Goal: Transaction & Acquisition: Purchase product/service

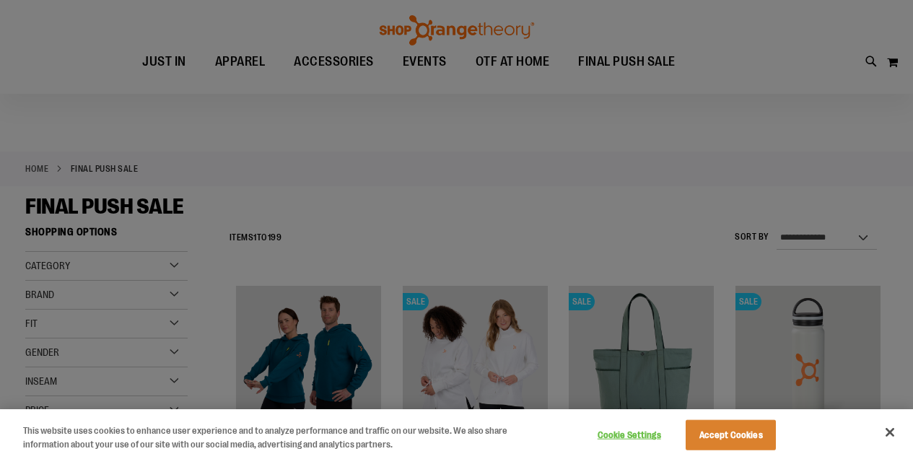
scroll to position [144, 0]
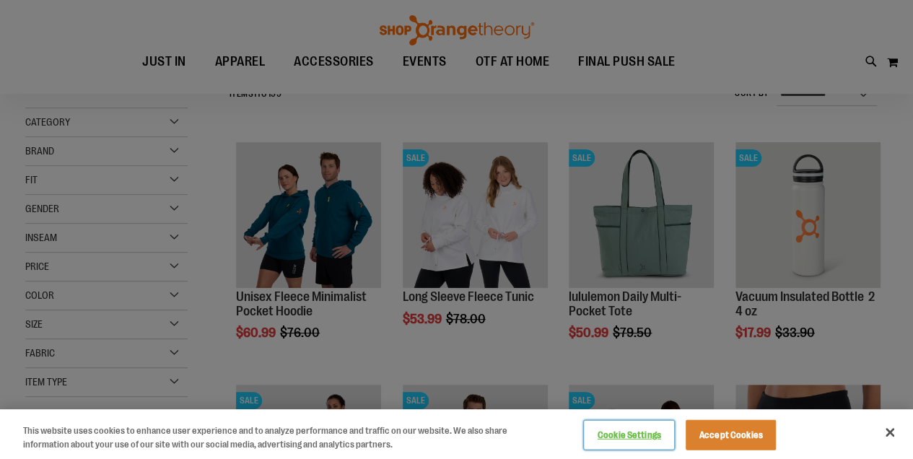
click at [641, 434] on button "Cookie Settings" at bounding box center [629, 435] width 90 height 29
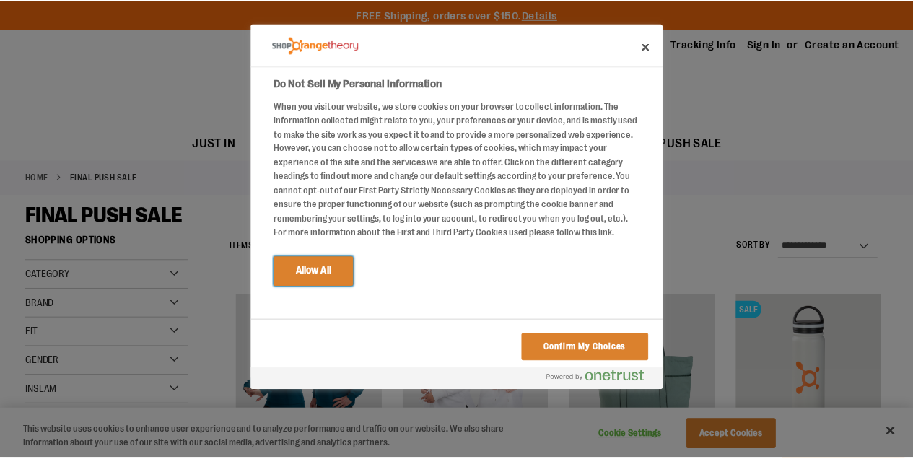
scroll to position [90, 0]
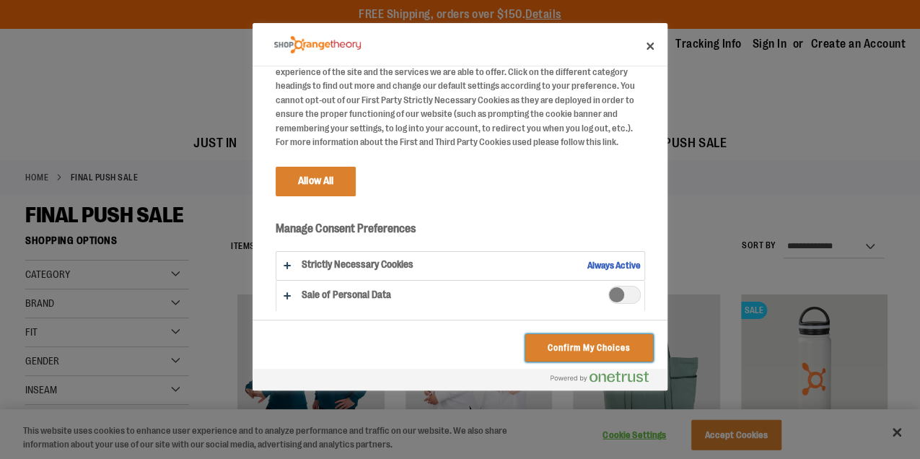
click at [582, 348] on button "Confirm My Choices" at bounding box center [589, 347] width 128 height 27
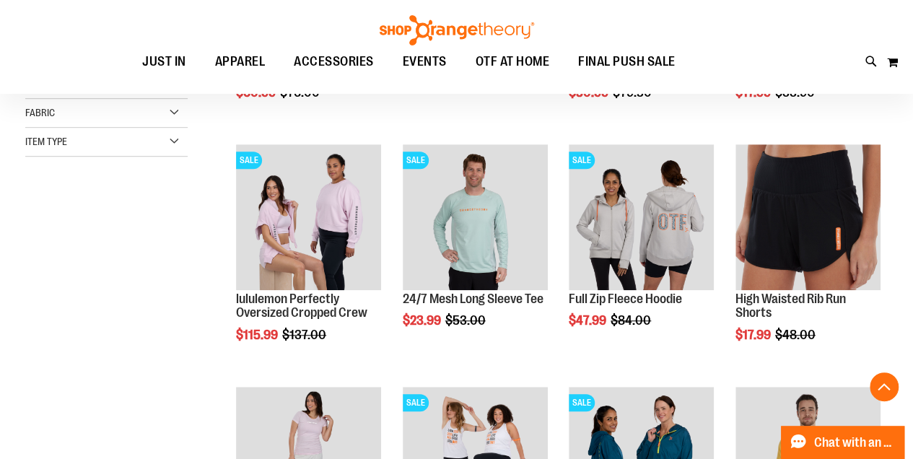
scroll to position [577, 0]
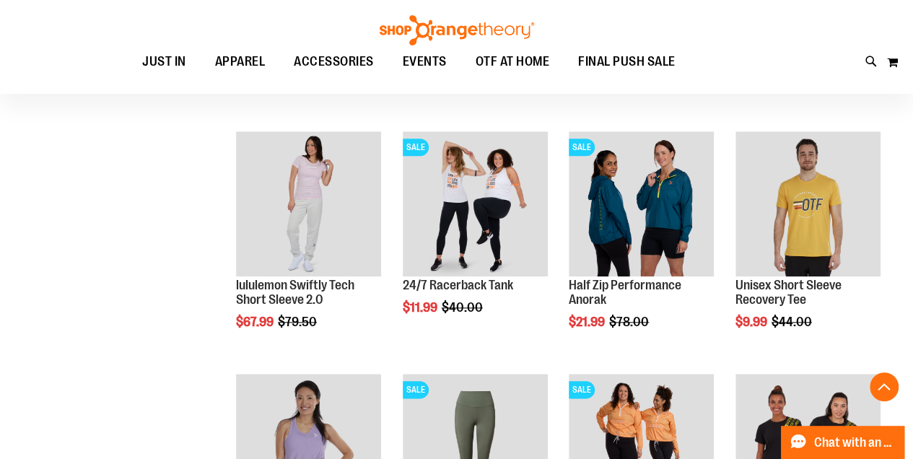
scroll to position [625, 0]
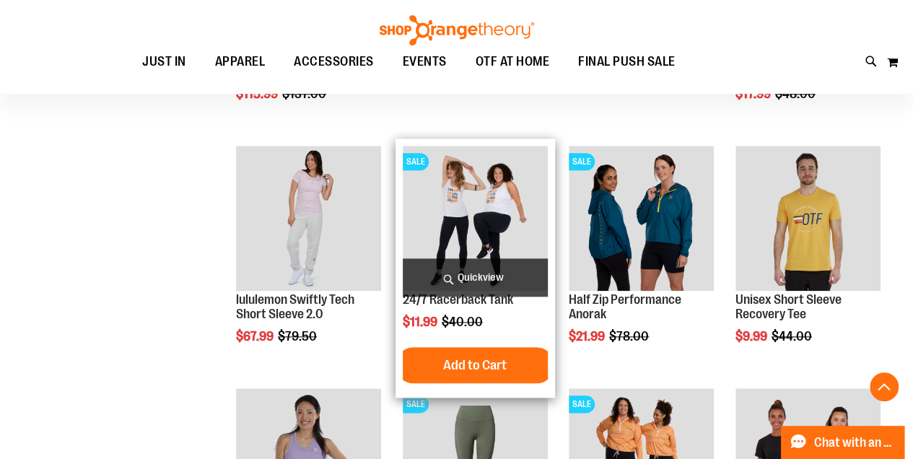
click at [473, 192] on img "product" at bounding box center [475, 218] width 145 height 145
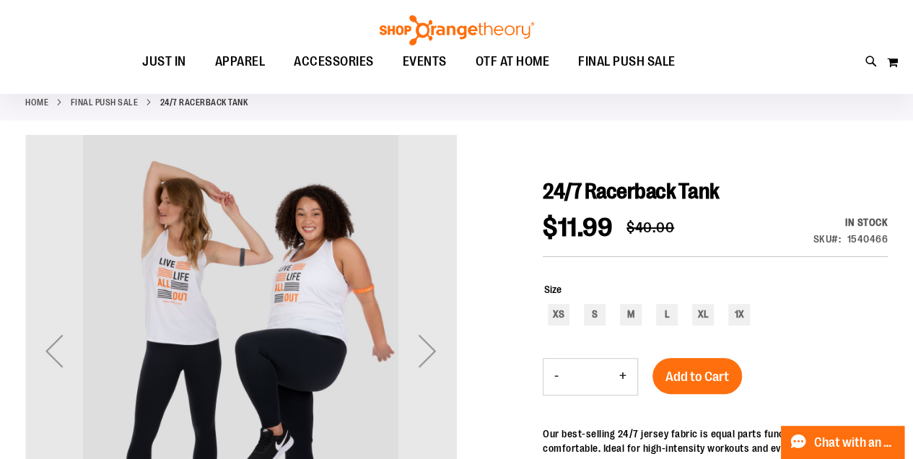
scroll to position [96, 0]
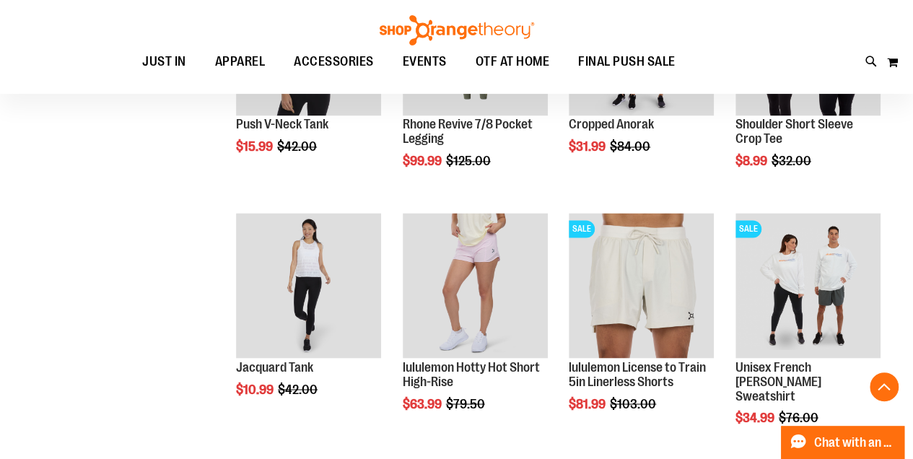
scroll to position [1058, 0]
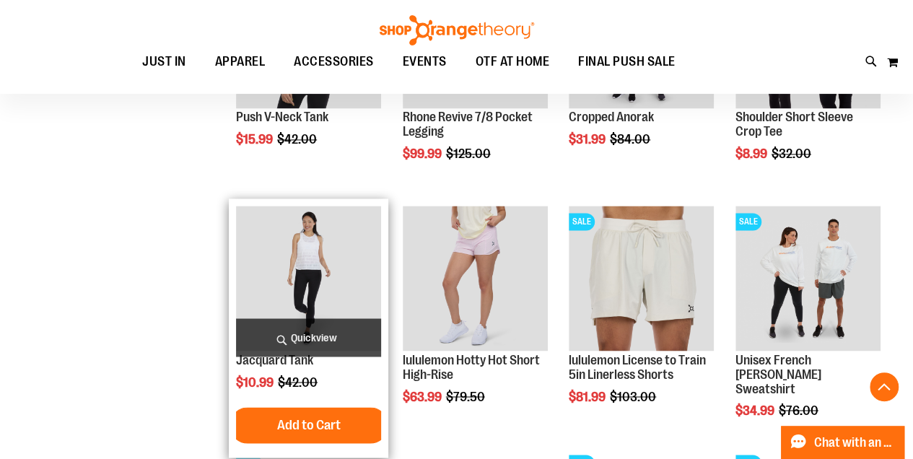
click at [310, 267] on img "product" at bounding box center [308, 278] width 145 height 145
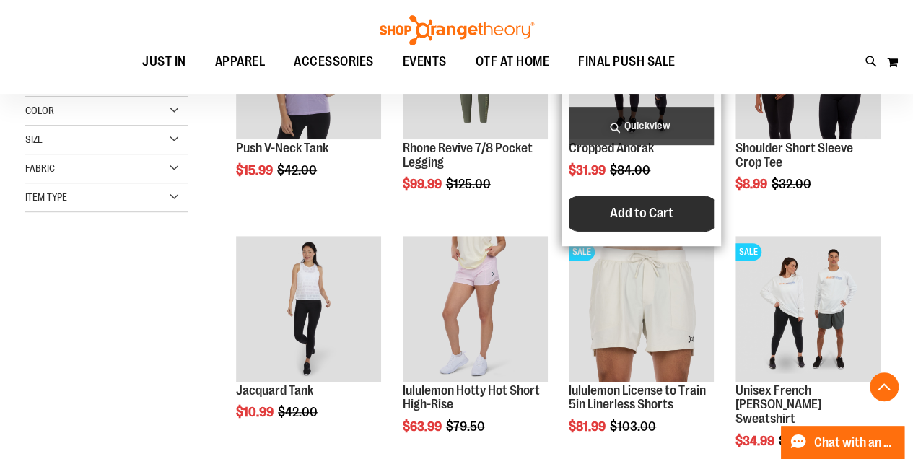
scroll to position [625, 0]
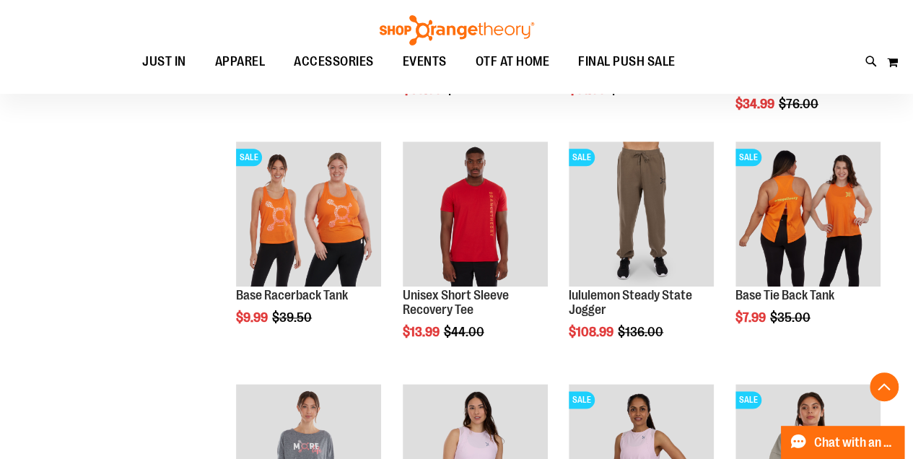
scroll to position [866, 0]
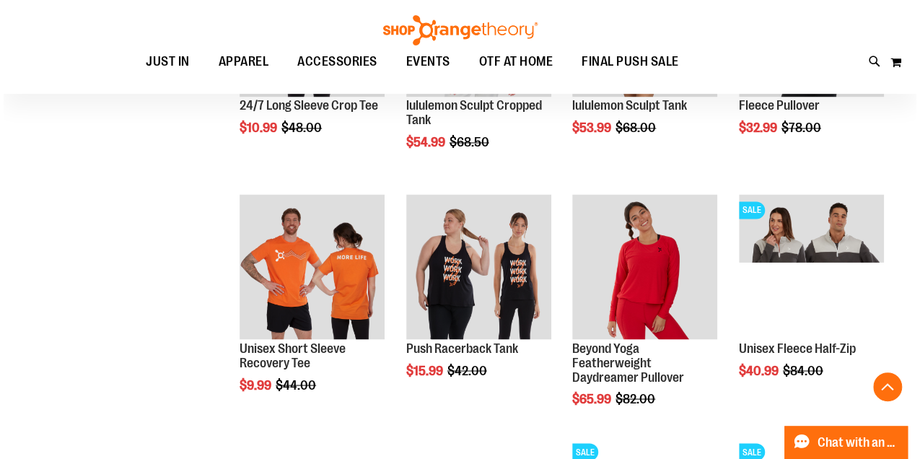
scroll to position [1106, 0]
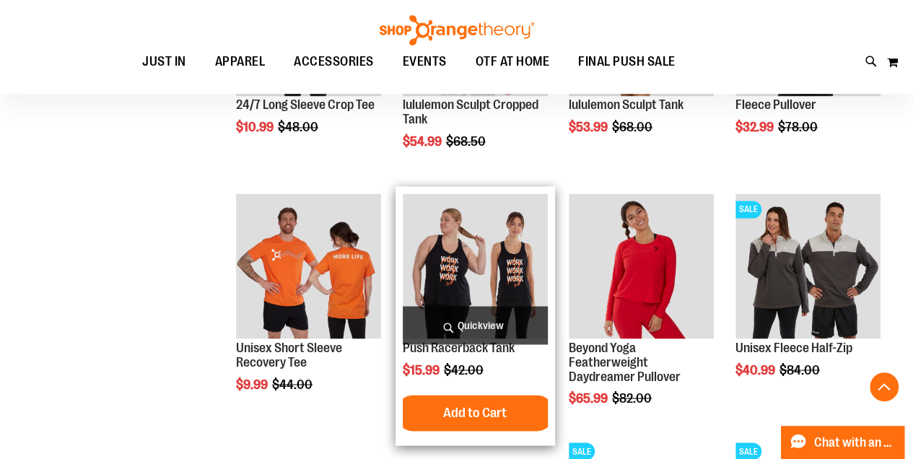
click at [482, 324] on span "Quickview" at bounding box center [475, 325] width 145 height 38
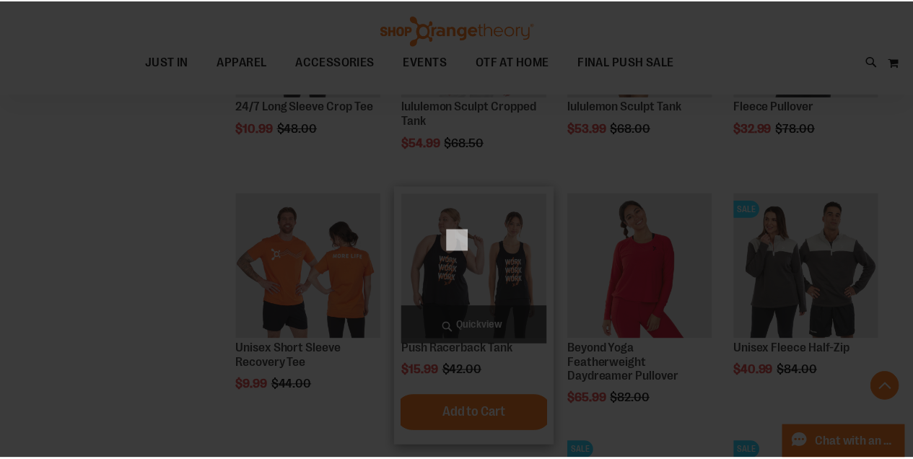
scroll to position [0, 0]
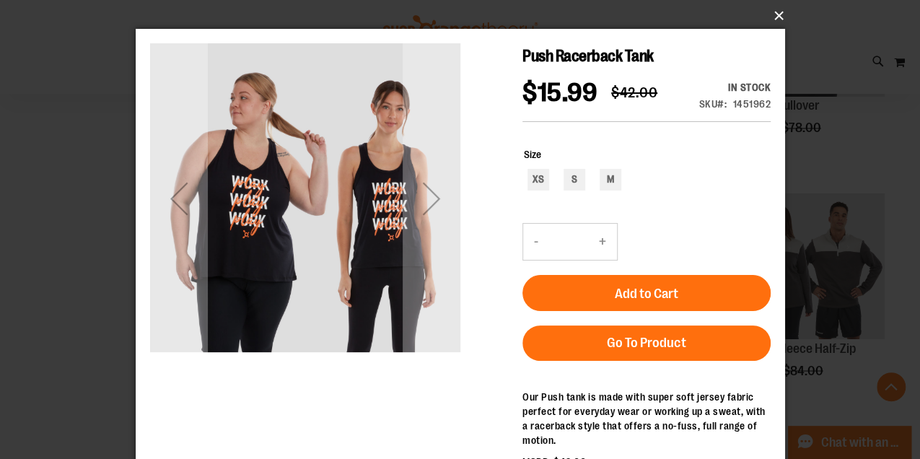
click at [778, 12] on button "×" at bounding box center [465, 16] width 650 height 32
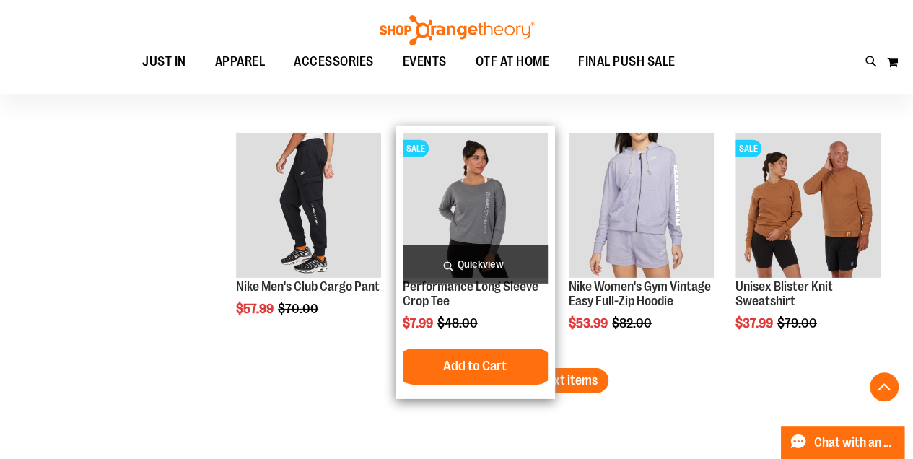
scroll to position [2261, 0]
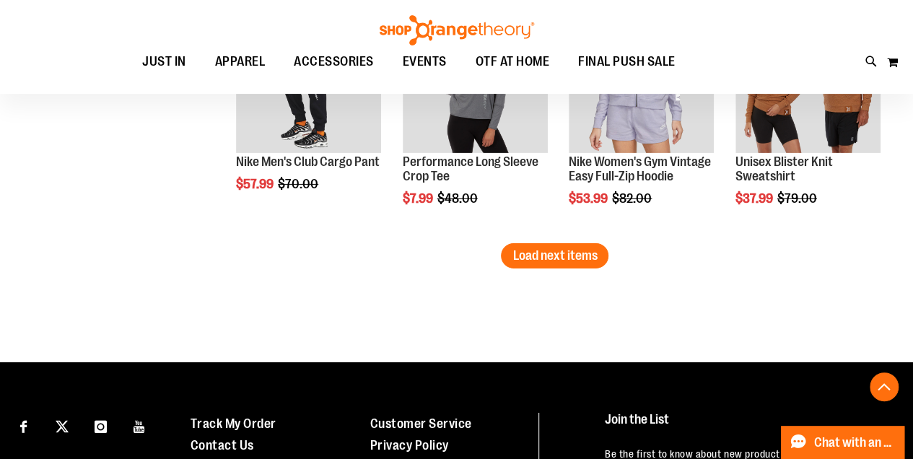
click at [566, 253] on span "Load next items" at bounding box center [554, 255] width 84 height 14
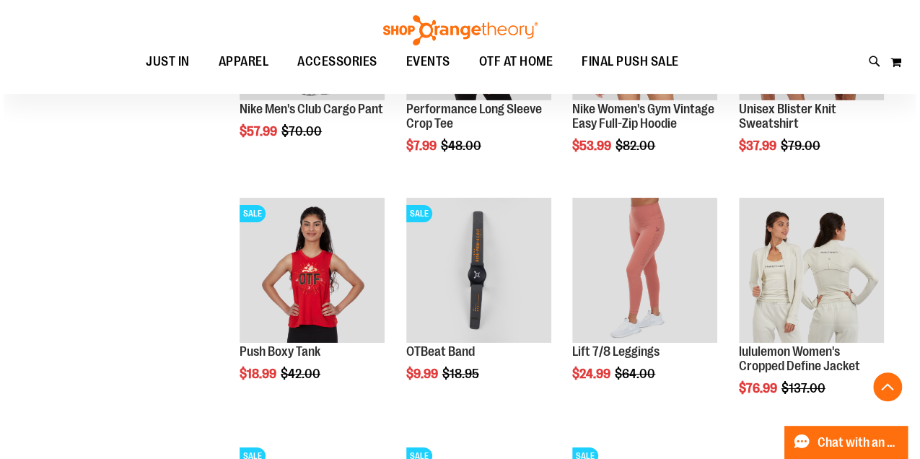
scroll to position [2454, 0]
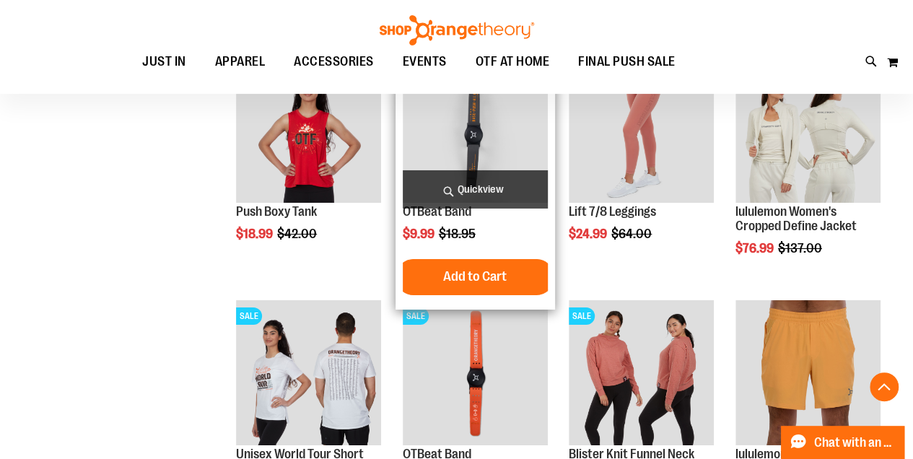
click at [478, 185] on span "Quickview" at bounding box center [475, 189] width 145 height 38
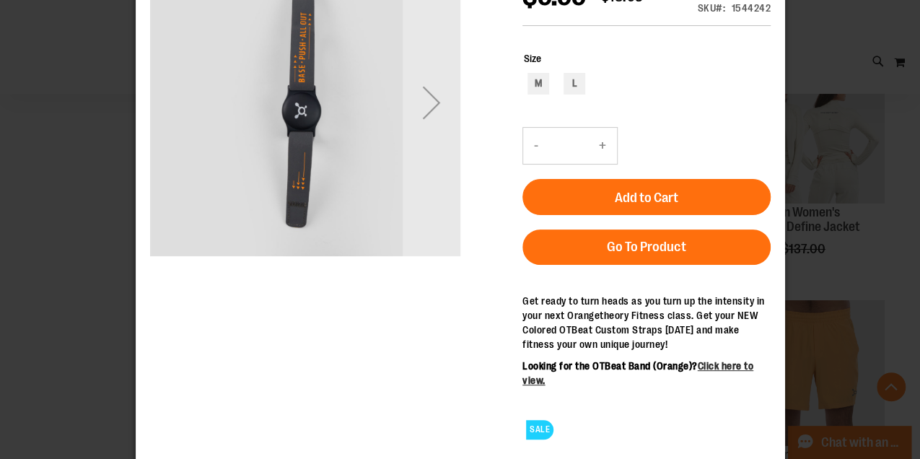
scroll to position [102, 0]
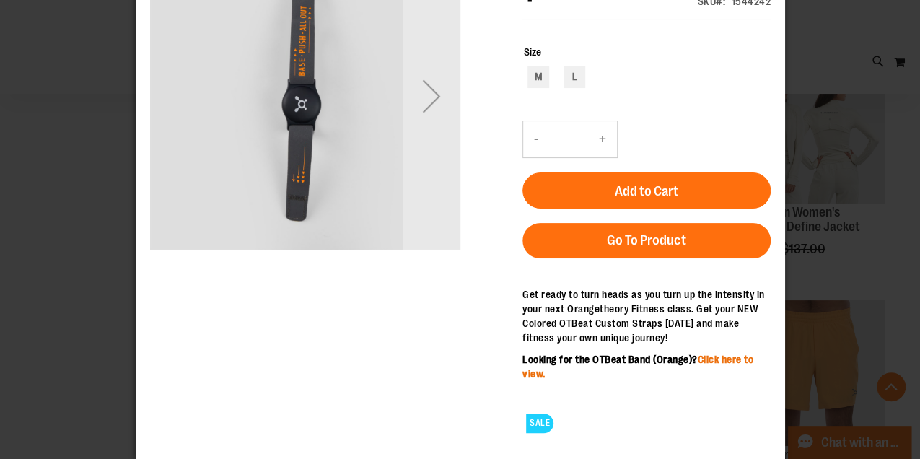
click at [733, 357] on link "Click here to view." at bounding box center [637, 367] width 231 height 26
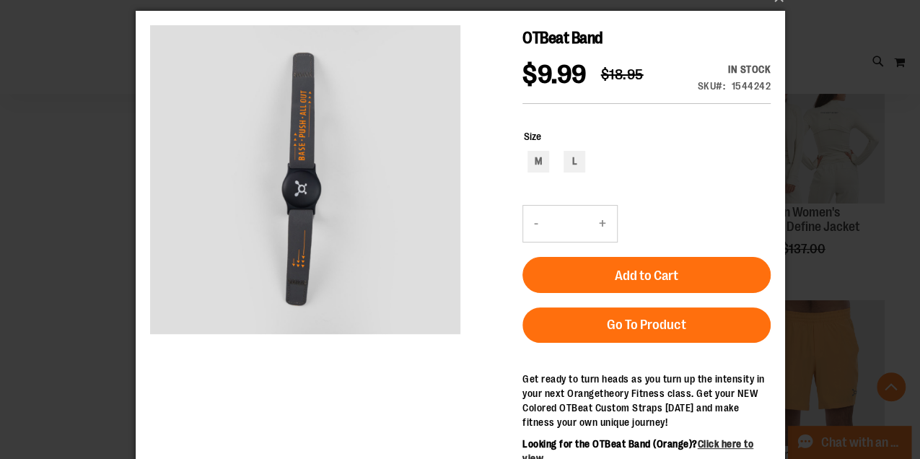
scroll to position [6, 0]
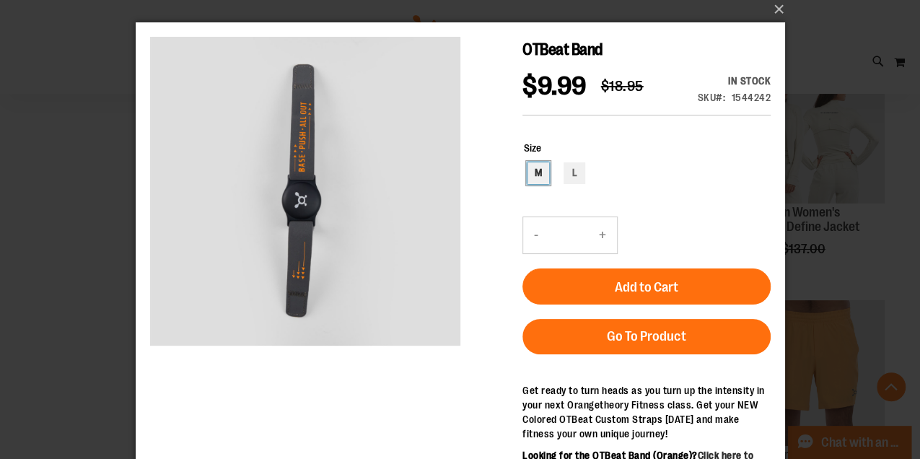
click at [538, 173] on div "M" at bounding box center [538, 173] width 22 height 22
type input "***"
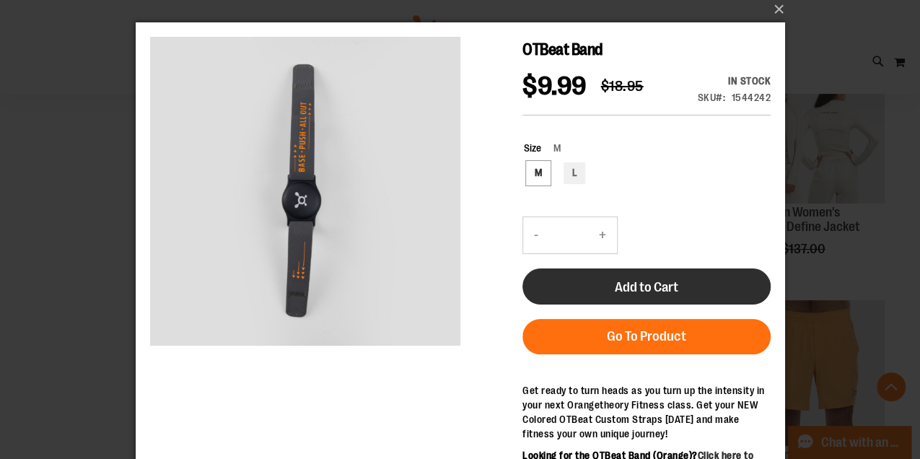
click at [663, 288] on span "Add to Cart" at bounding box center [646, 287] width 64 height 16
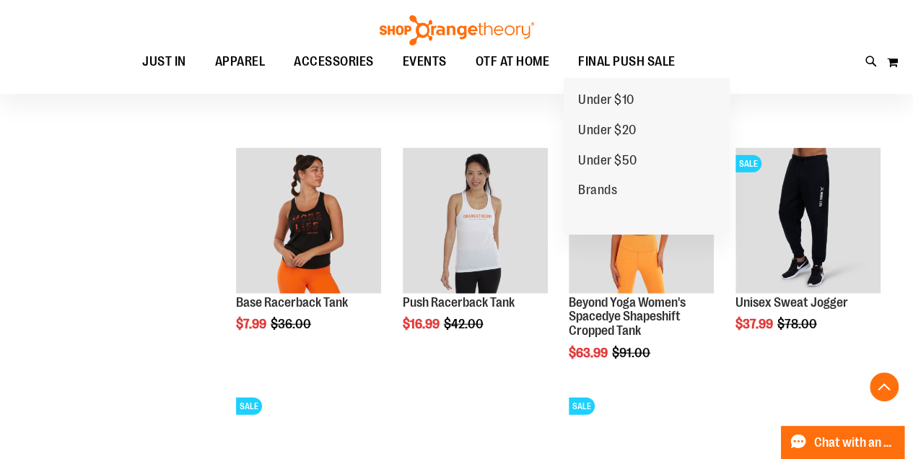
scroll to position [450, 0]
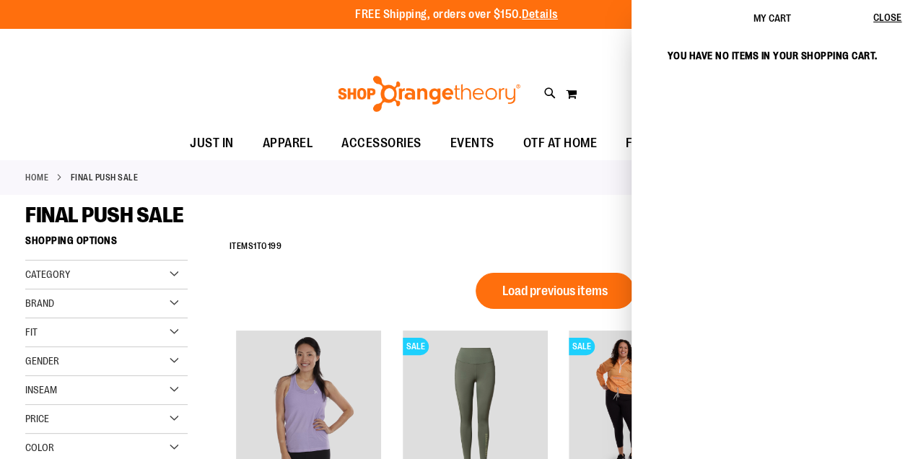
scroll to position [2606, 0]
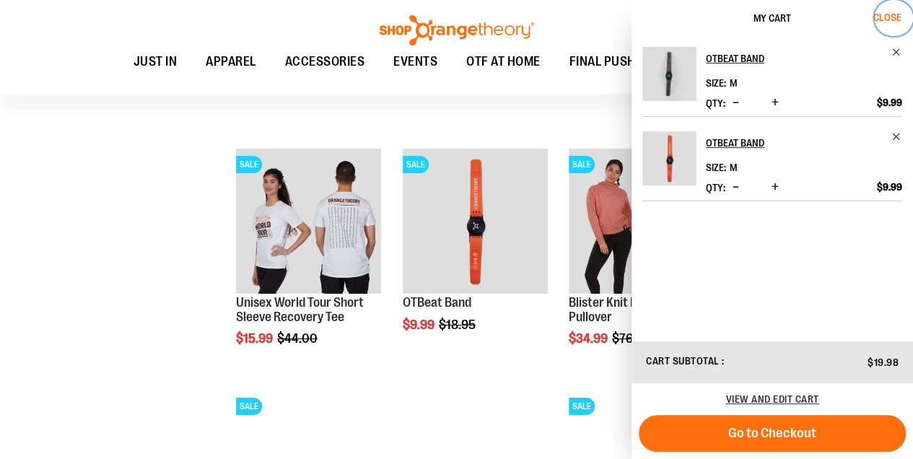
click at [892, 17] on span "Close" at bounding box center [887, 18] width 28 height 12
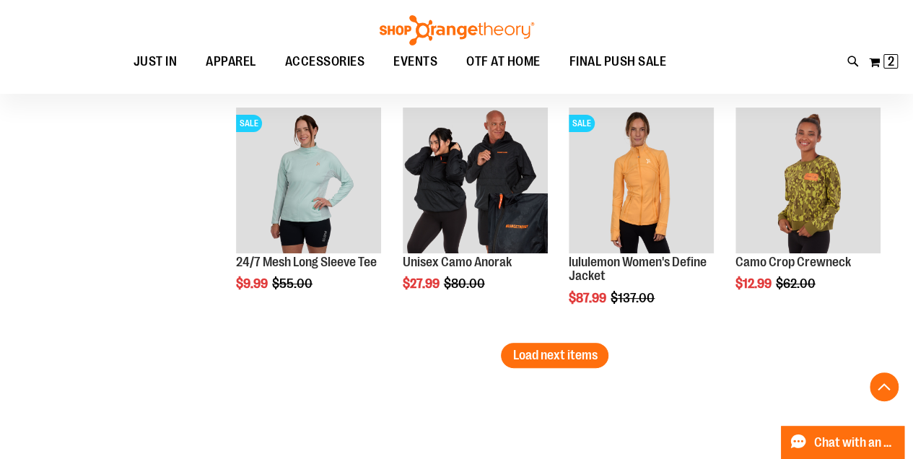
scroll to position [2894, 0]
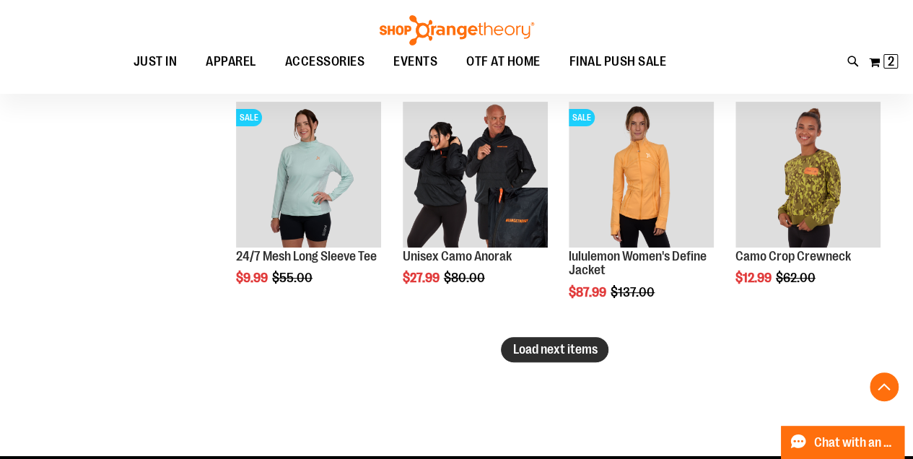
click at [544, 354] on span "Load next items" at bounding box center [554, 349] width 84 height 14
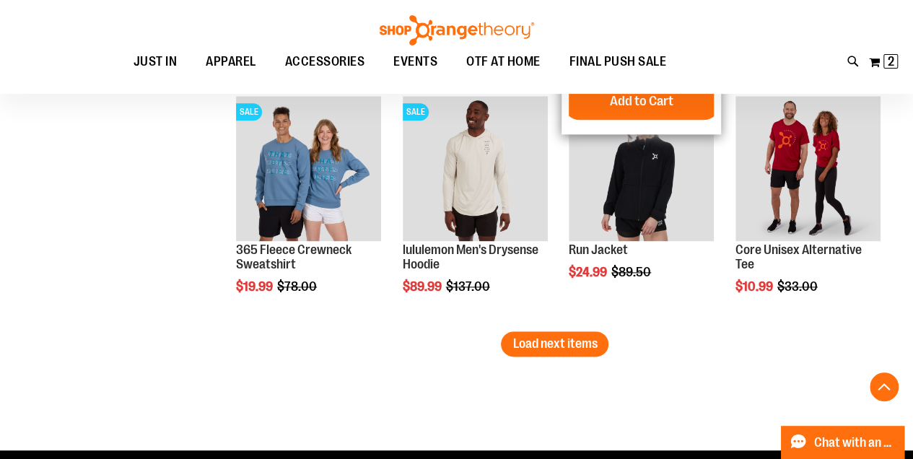
scroll to position [3616, 0]
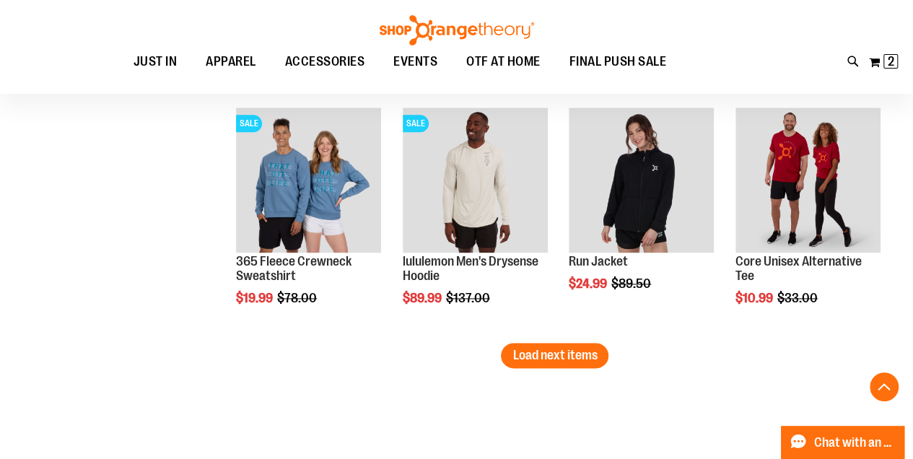
click at [564, 352] on span "Load next items" at bounding box center [554, 355] width 84 height 14
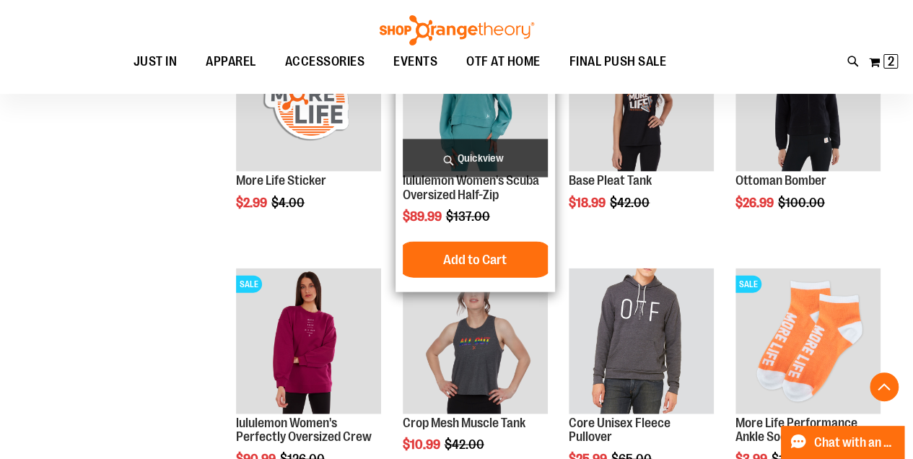
scroll to position [4338, 0]
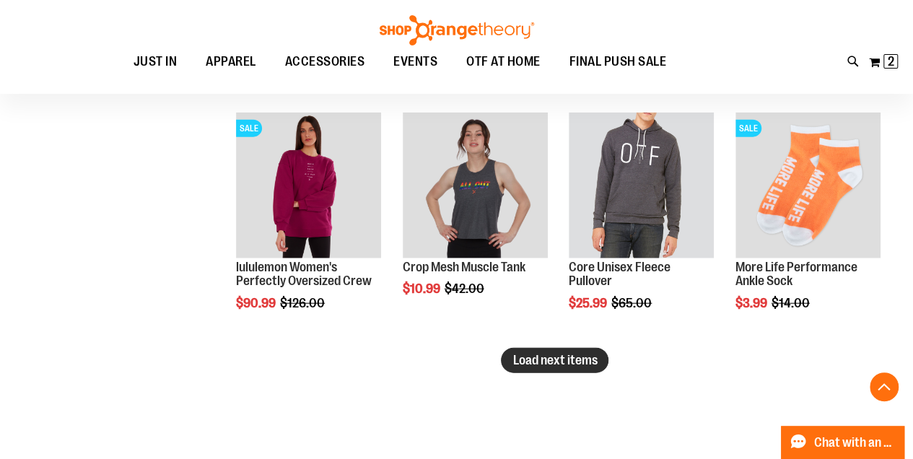
click at [557, 355] on span "Load next items" at bounding box center [554, 360] width 84 height 14
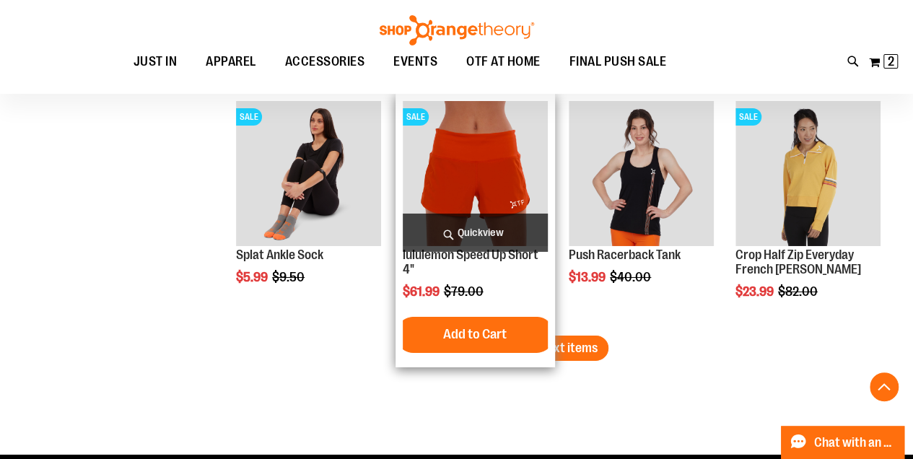
scroll to position [5204, 0]
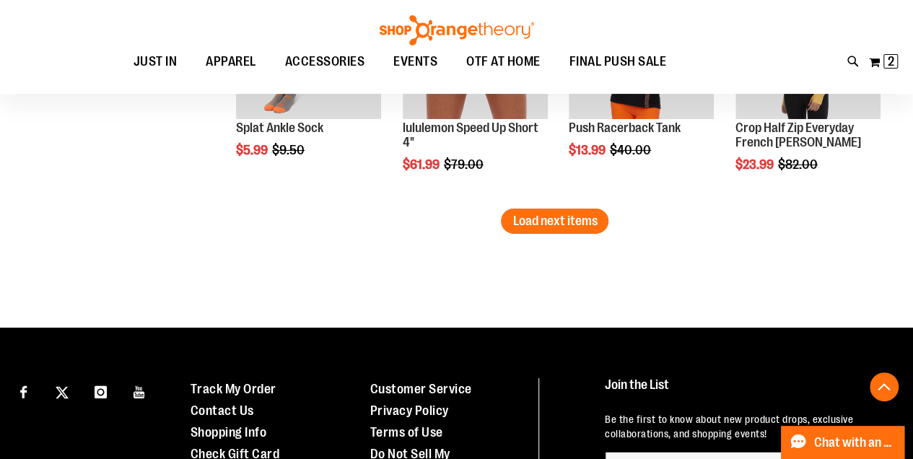
click at [568, 202] on li "Push Racerback Tank $13.99 Regular Price $40.00 Quickview Add to Cart In stock" at bounding box center [642, 88] width 160 height 243
click at [567, 218] on span "Load next items" at bounding box center [554, 221] width 84 height 14
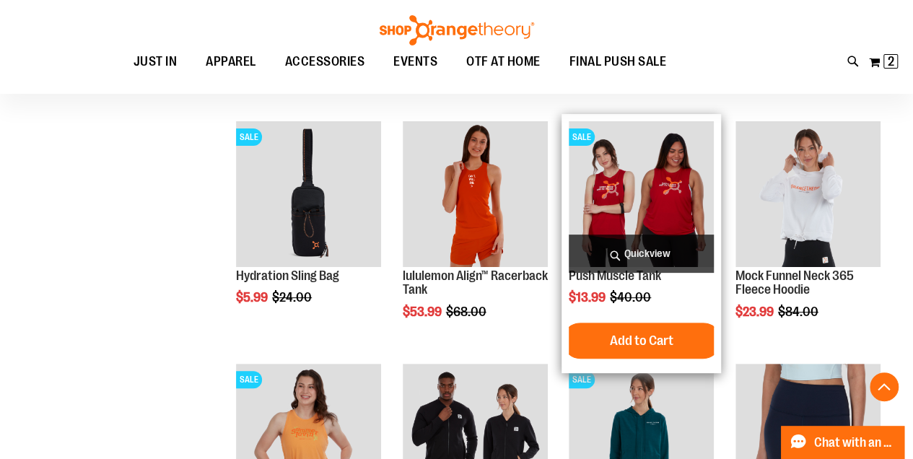
scroll to position [5781, 0]
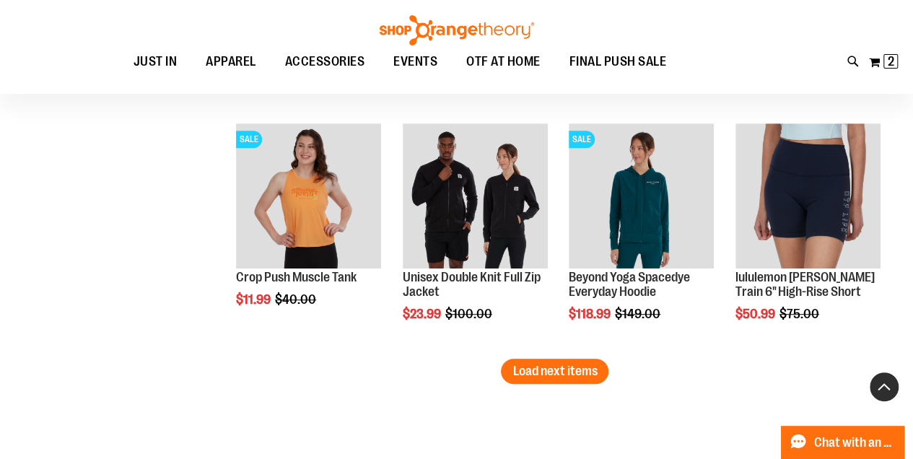
click at [886, 384] on button "Back To Top" at bounding box center [884, 386] width 29 height 29
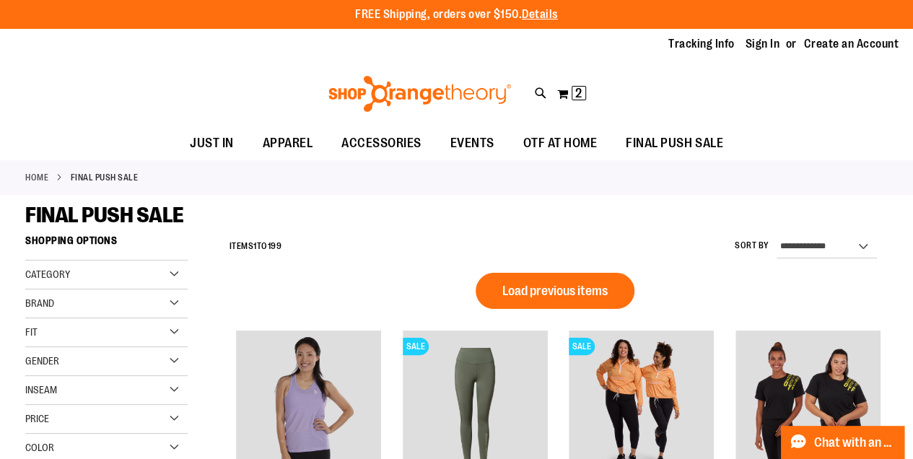
click at [554, 284] on span "Load previous items" at bounding box center [554, 291] width 105 height 14
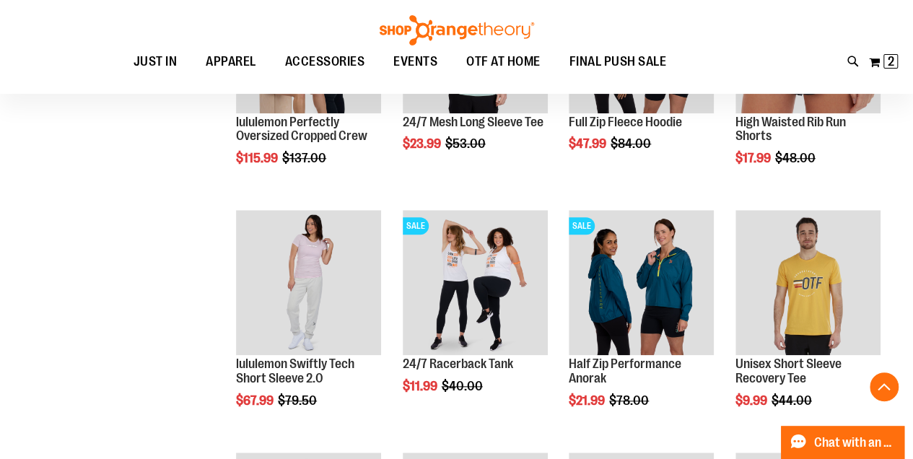
scroll to position [577, 0]
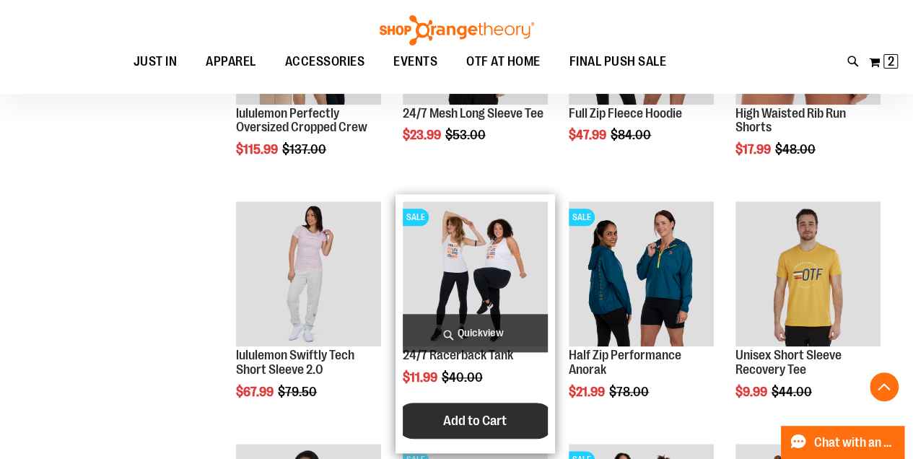
click at [480, 421] on span "Add to Cart" at bounding box center [475, 421] width 64 height 16
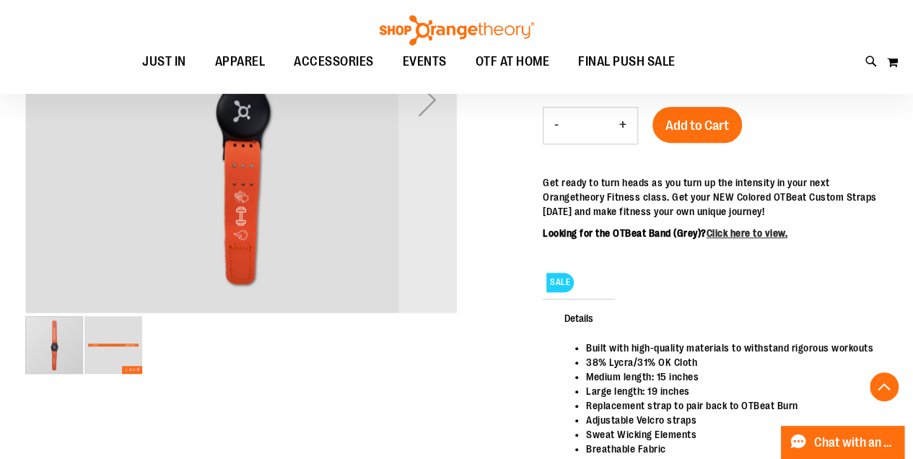
scroll to position [336, 0]
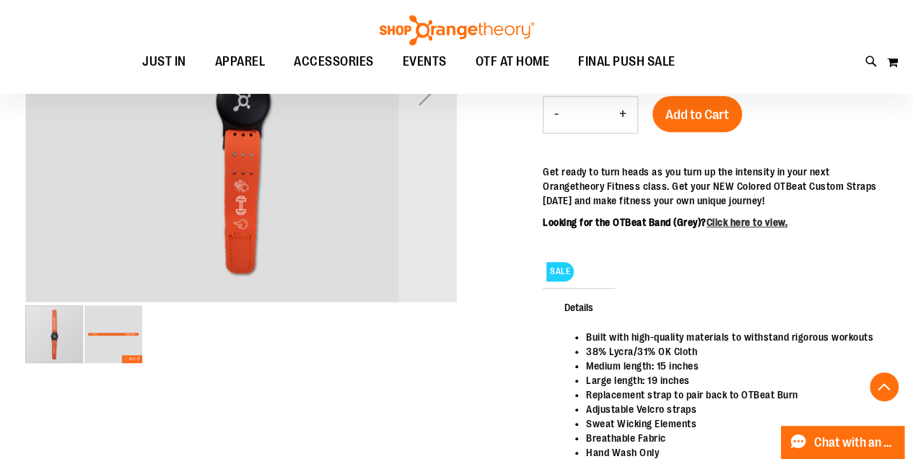
click at [102, 347] on img "image 2 of 2" at bounding box center [113, 334] width 58 height 58
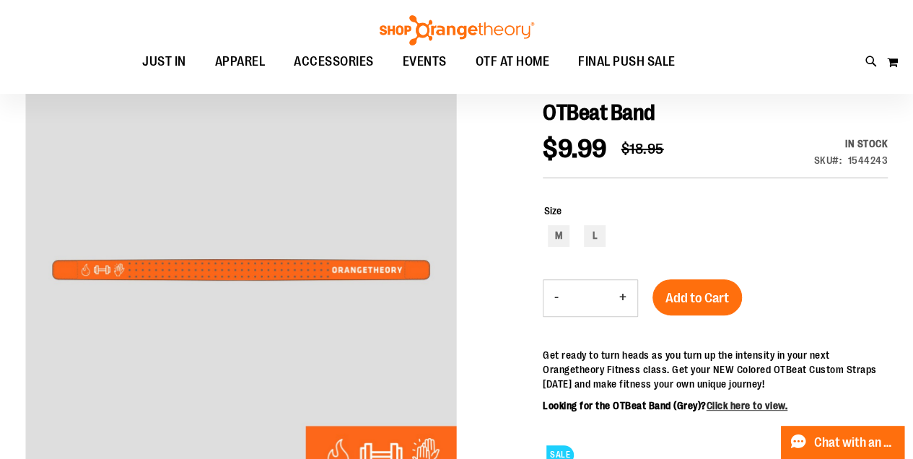
scroll to position [144, 0]
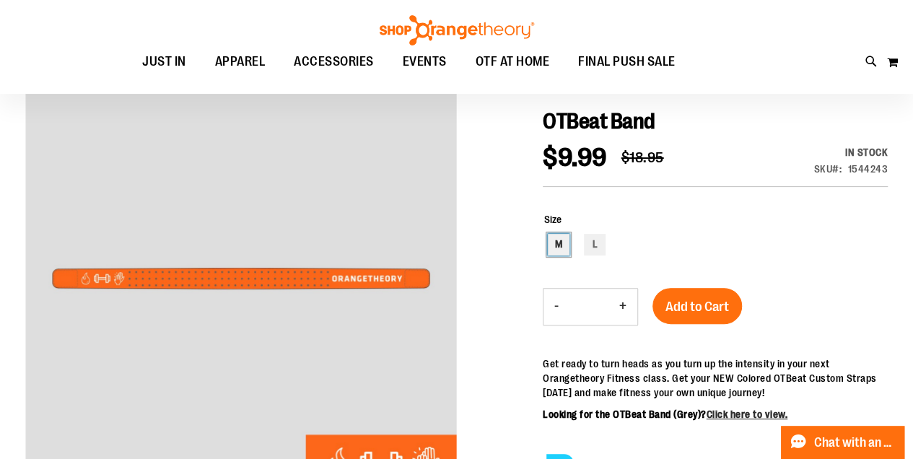
click at [559, 240] on div "M" at bounding box center [559, 245] width 22 height 22
type input "***"
click at [694, 302] on span "Add to Cart" at bounding box center [697, 307] width 64 height 16
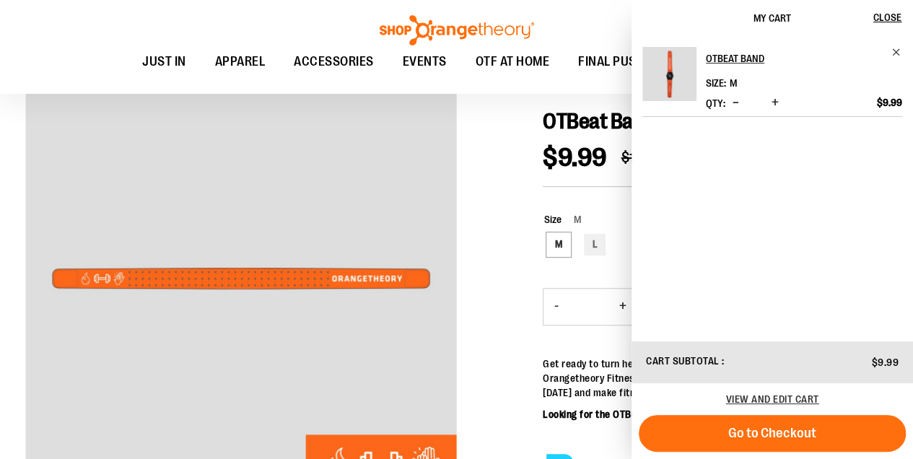
click at [494, 200] on div at bounding box center [456, 395] width 863 height 660
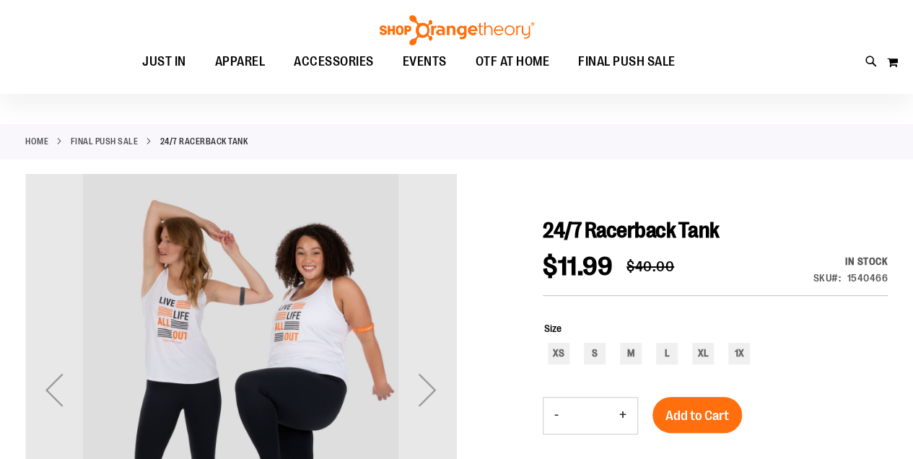
scroll to position [96, 0]
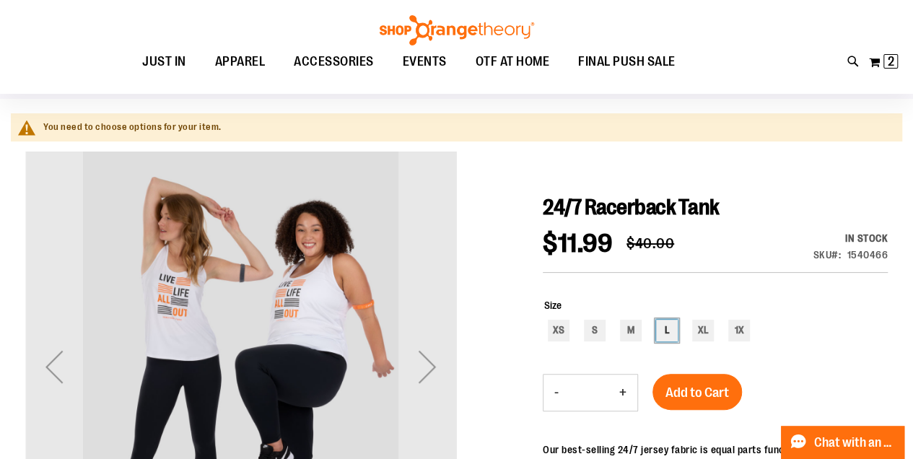
click at [664, 331] on div "L" at bounding box center [667, 331] width 22 height 22
type input "***"
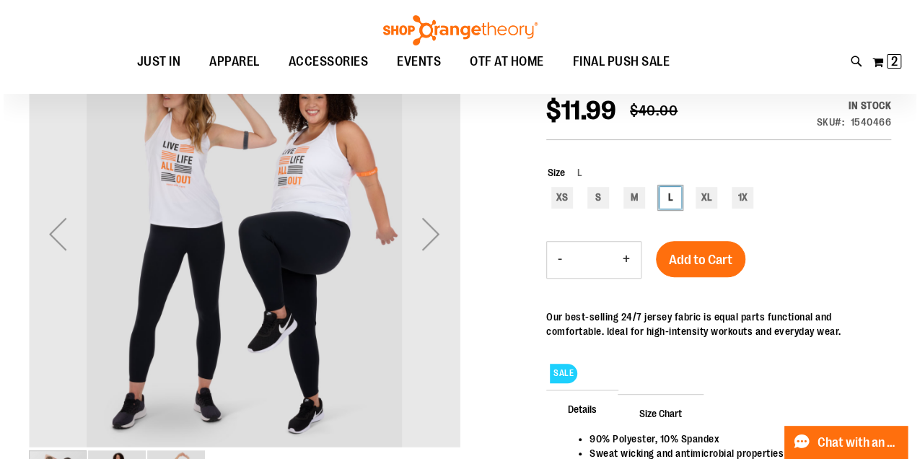
scroll to position [192, 0]
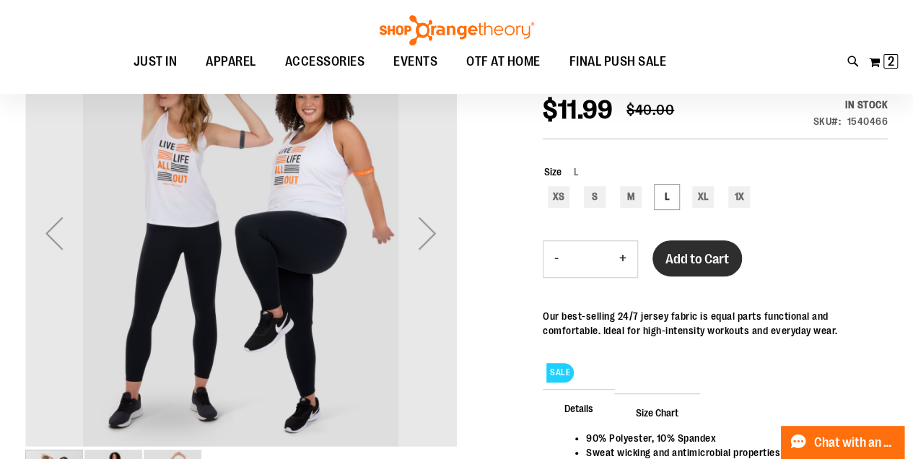
click at [699, 253] on span "Add to Cart" at bounding box center [697, 259] width 64 height 16
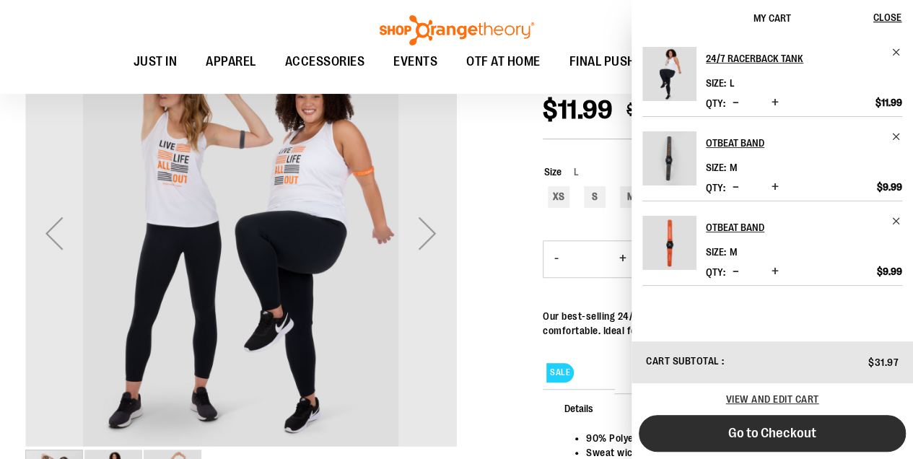
click at [777, 425] on span "Go to Checkout" at bounding box center [772, 433] width 88 height 16
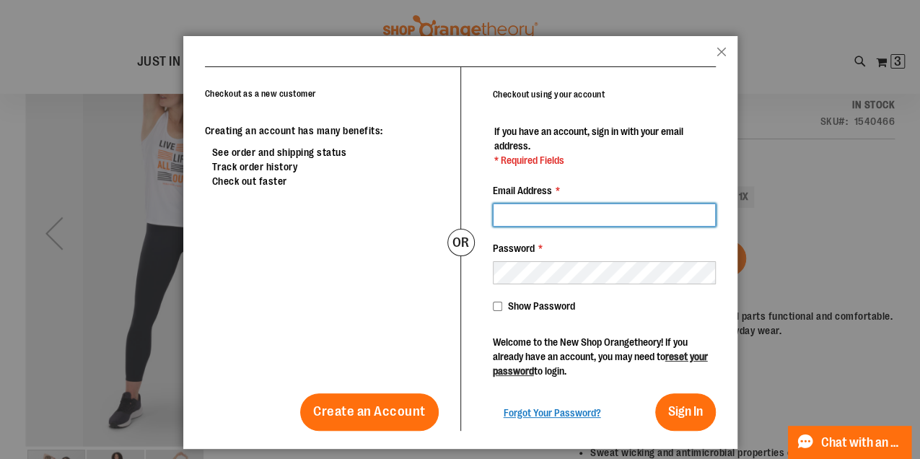
click at [530, 212] on input "Email Address *" at bounding box center [604, 215] width 223 height 23
type input "**********"
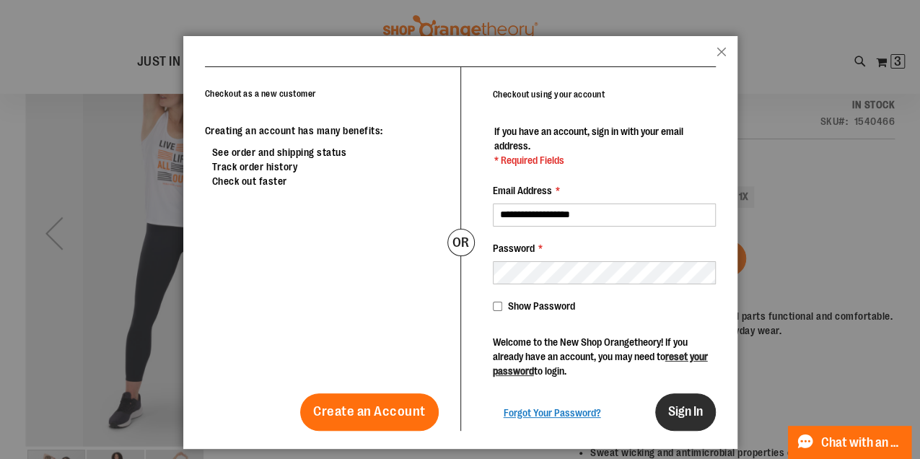
click at [689, 413] on span "Sign In" at bounding box center [685, 411] width 35 height 14
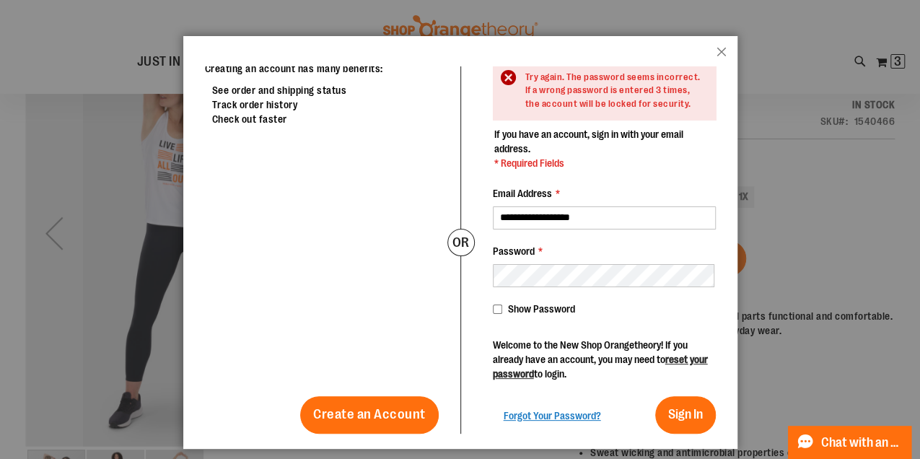
scroll to position [64, 0]
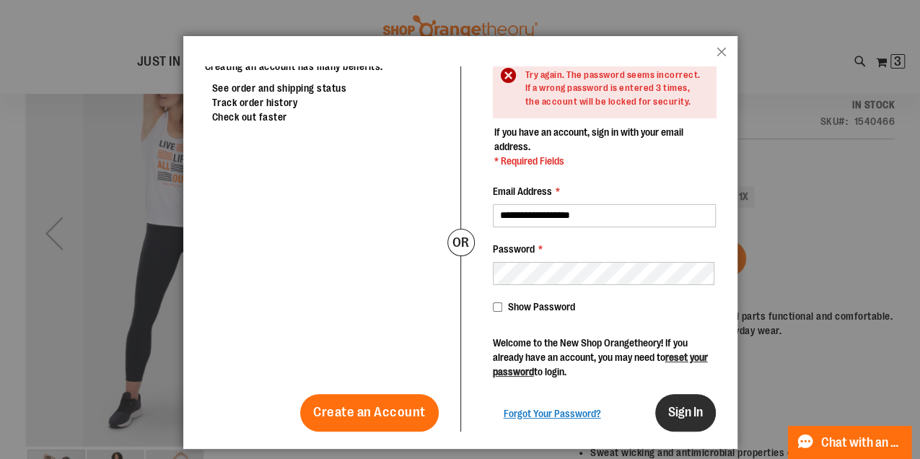
click at [684, 418] on span "Sign In" at bounding box center [685, 412] width 35 height 14
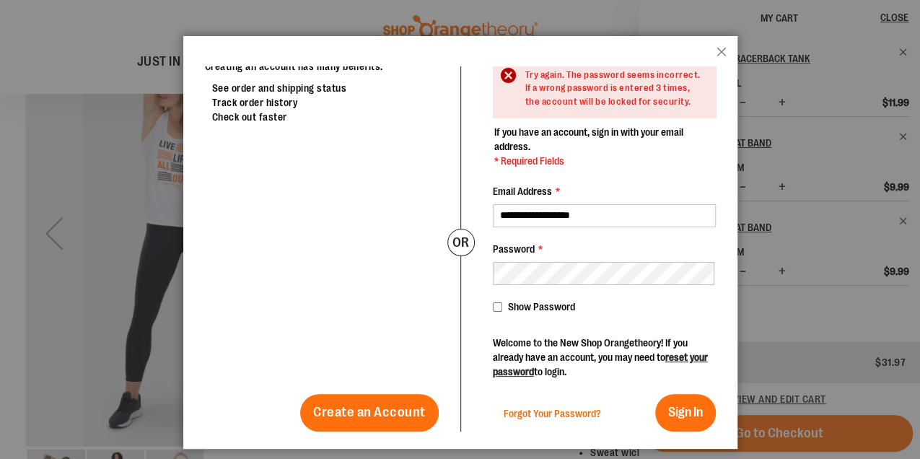
click at [553, 411] on span "Forgot Your Password?" at bounding box center [552, 414] width 97 height 12
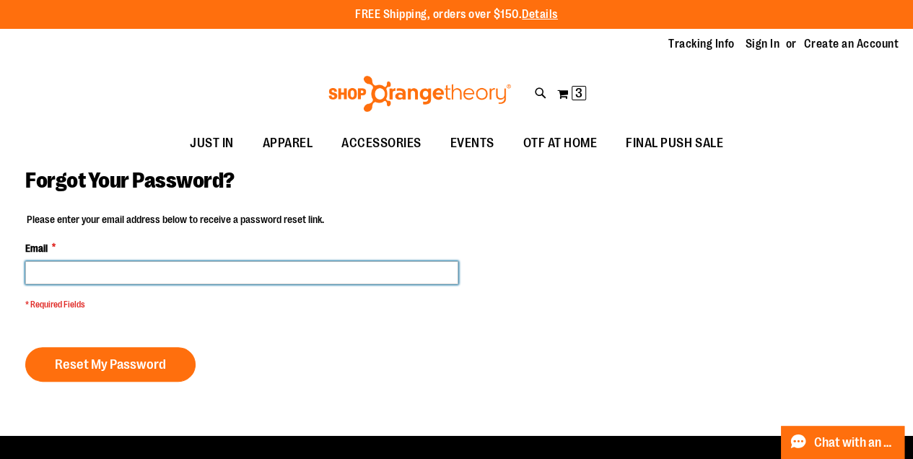
click at [46, 275] on input "Email *" at bounding box center [241, 272] width 433 height 23
type input "**********"
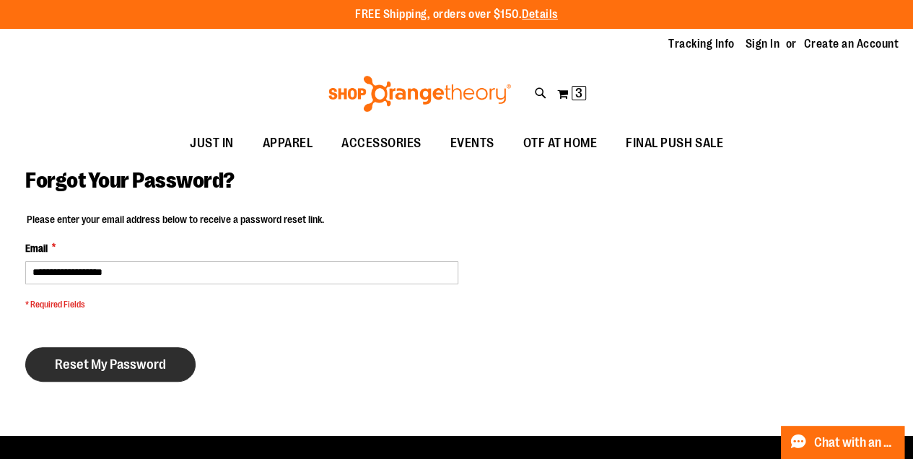
click at [121, 364] on span "Reset My Password" at bounding box center [110, 365] width 111 height 16
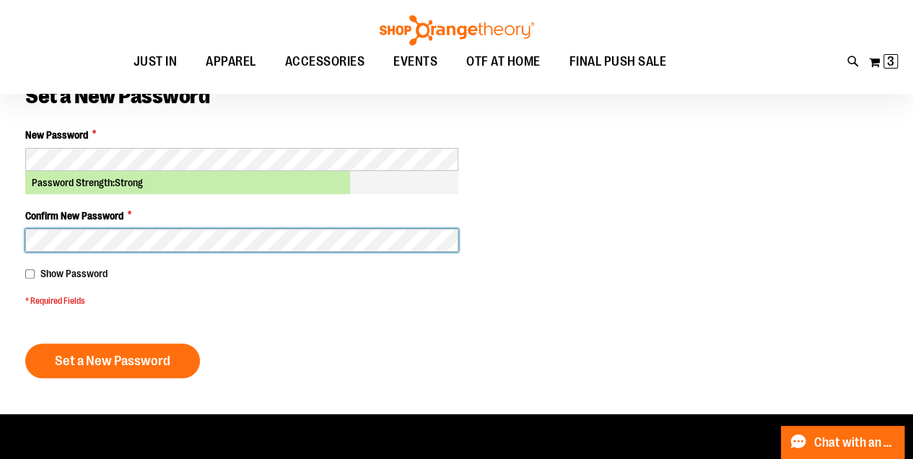
scroll to position [96, 0]
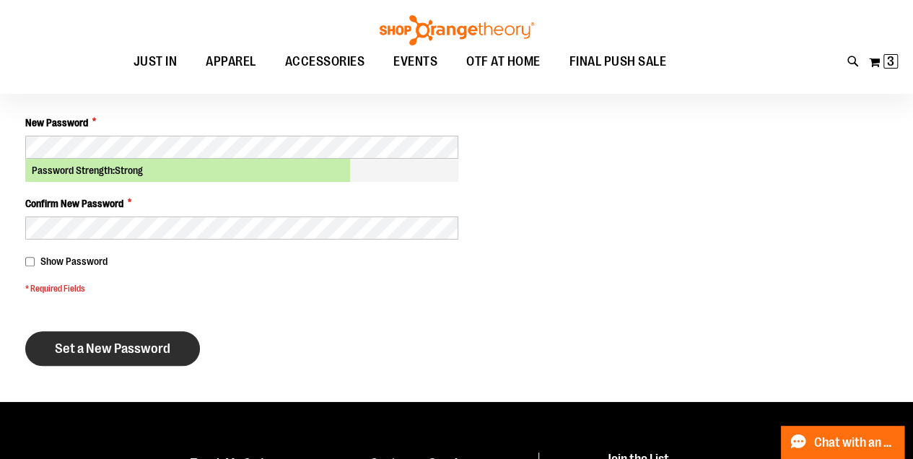
click at [119, 349] on span "Set a New Password" at bounding box center [112, 349] width 115 height 16
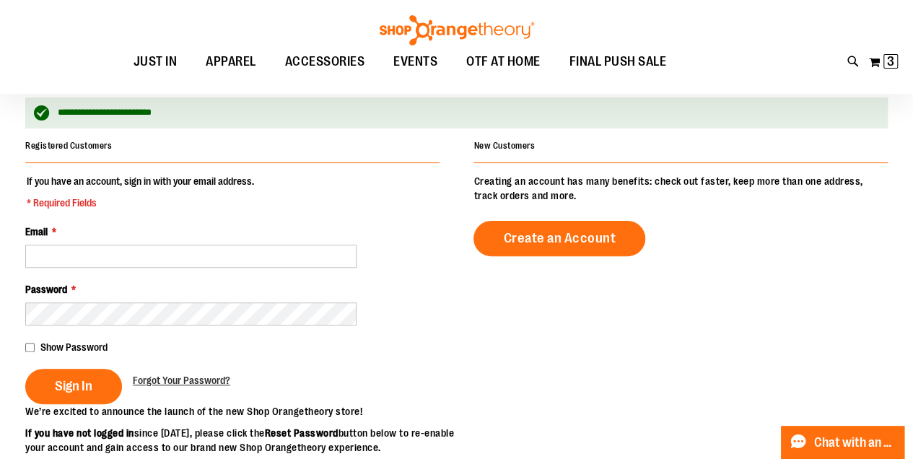
scroll to position [144, 0]
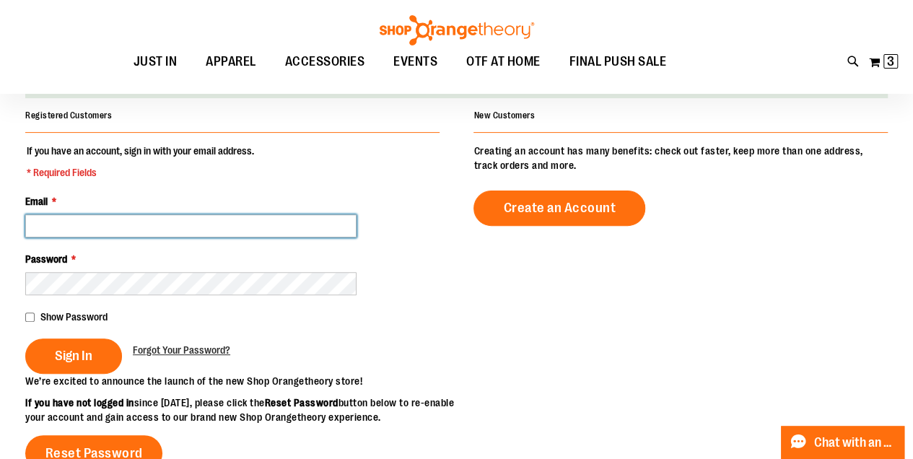
click at [182, 232] on input "Email *" at bounding box center [190, 225] width 331 height 23
type input "**********"
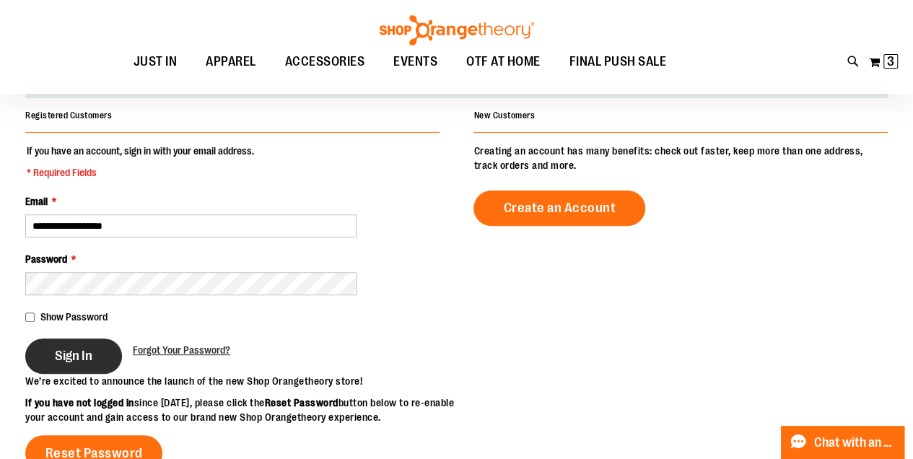
click at [82, 356] on span "Sign In" at bounding box center [74, 356] width 38 height 16
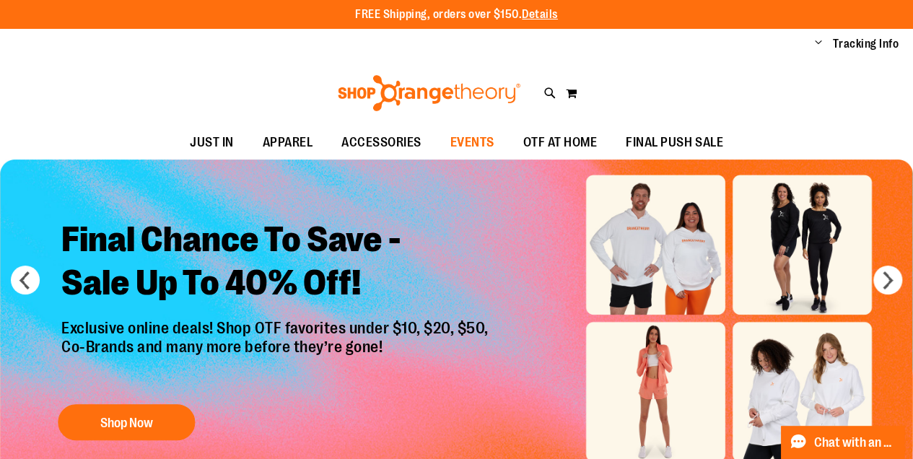
click at [472, 143] on span "EVENTS" at bounding box center [472, 142] width 44 height 32
type input "**********"
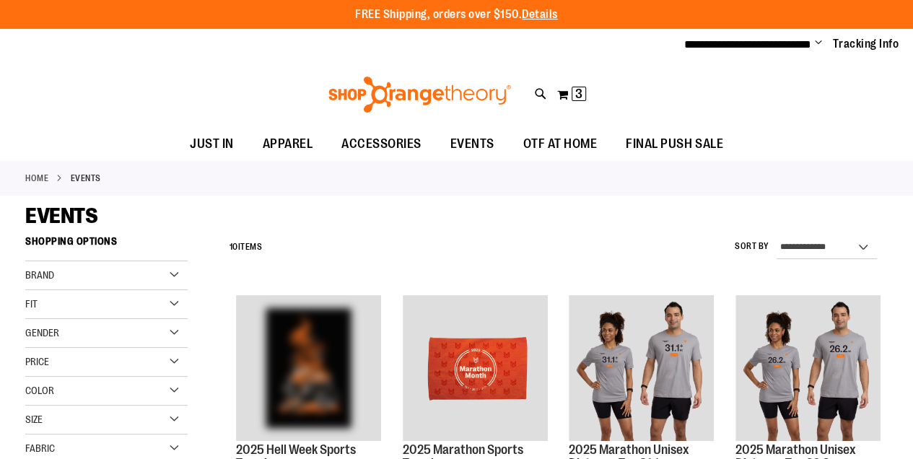
type input "**********"
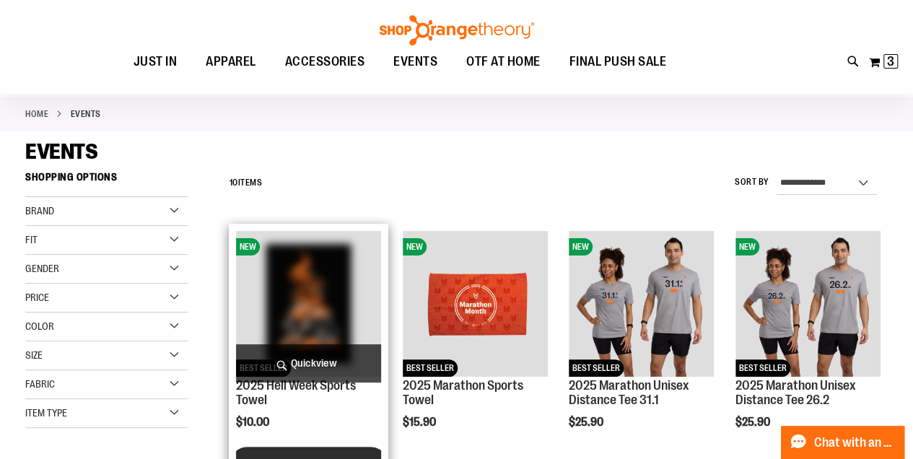
scroll to position [48, 0]
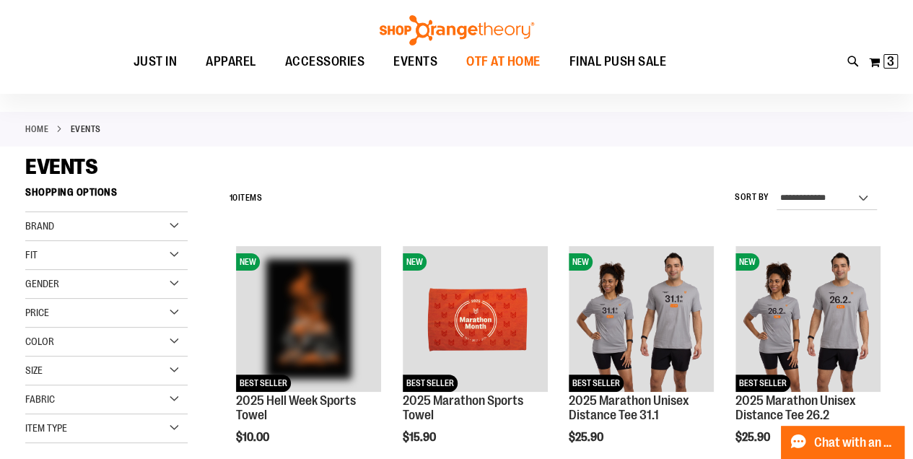
click at [506, 58] on span "OTF AT HOME" at bounding box center [503, 61] width 74 height 32
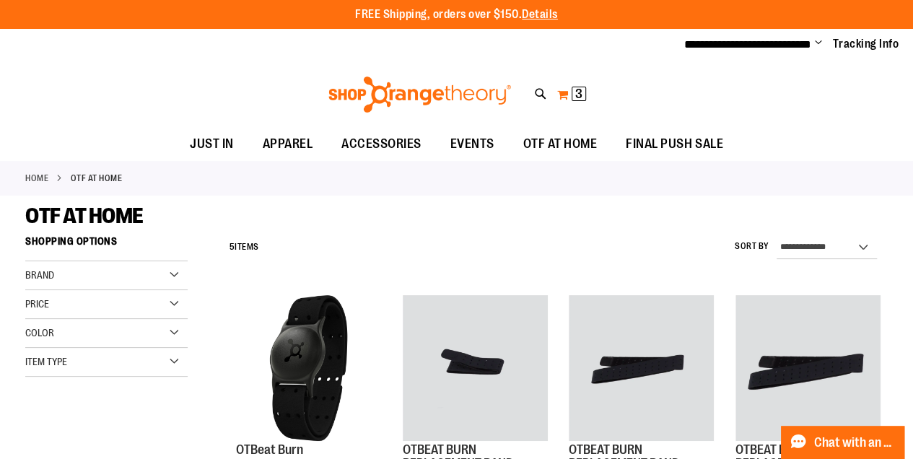
type input "**********"
click at [577, 93] on span "3" at bounding box center [578, 94] width 7 height 14
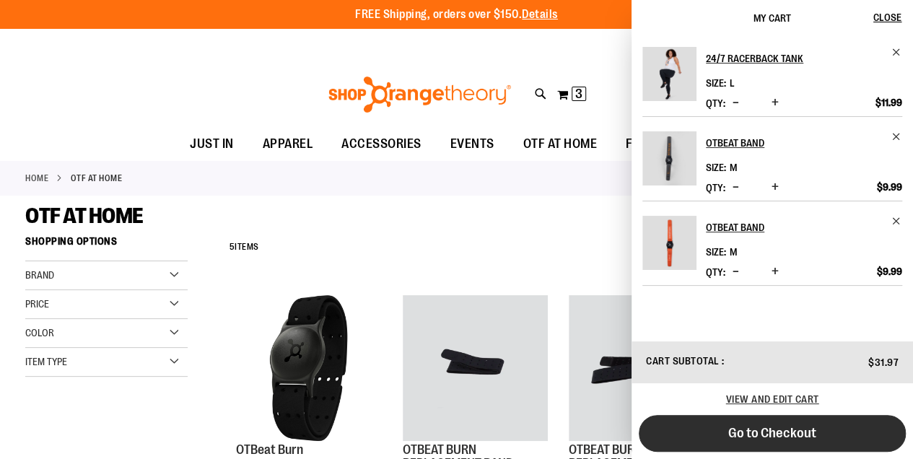
click at [787, 436] on span "Go to Checkout" at bounding box center [772, 433] width 88 height 16
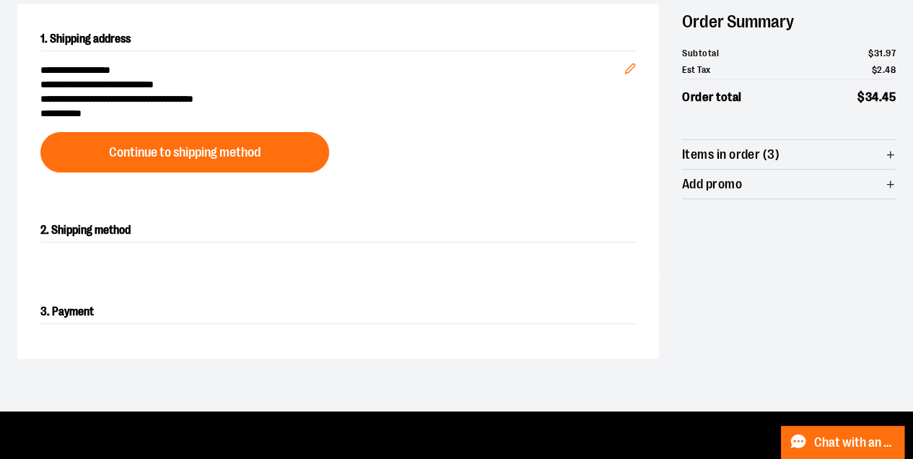
scroll to position [192, 0]
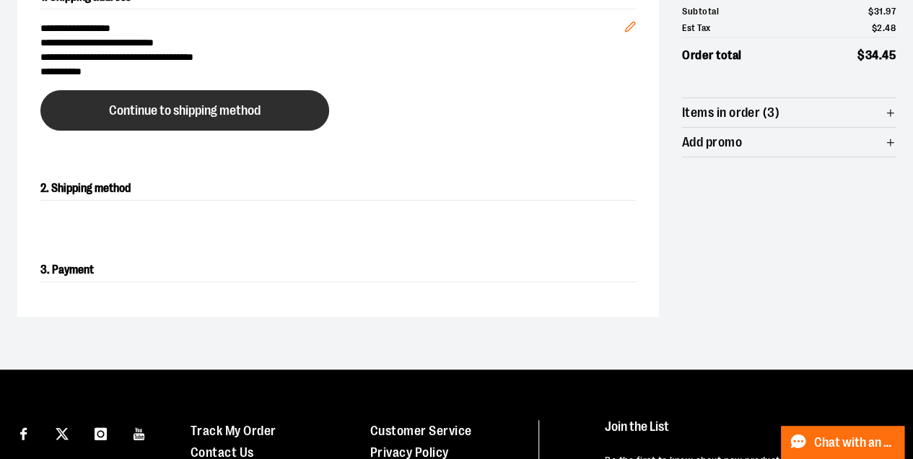
click at [192, 110] on span "Continue to shipping method" at bounding box center [185, 111] width 152 height 14
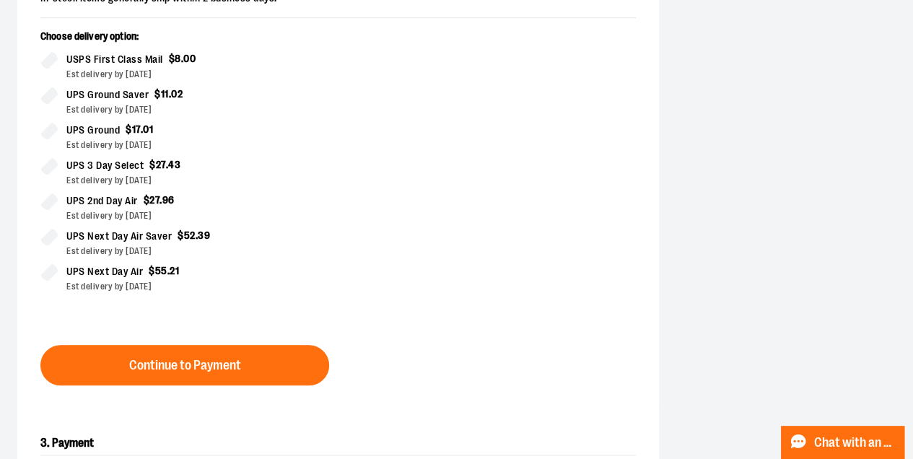
scroll to position [376, 0]
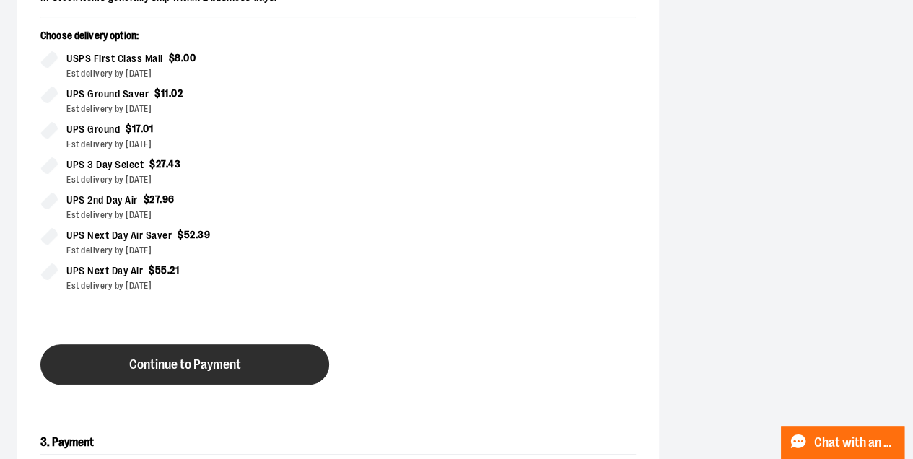
click at [176, 364] on span "Continue to Payment" at bounding box center [185, 365] width 112 height 14
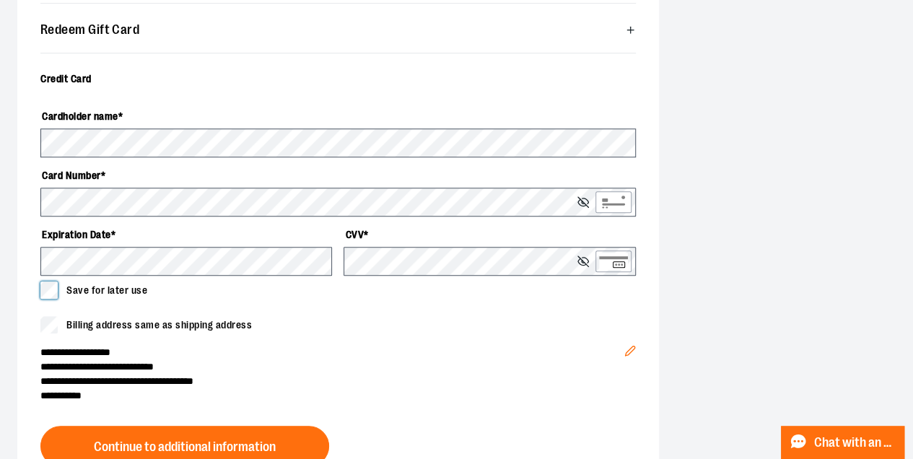
scroll to position [472, 0]
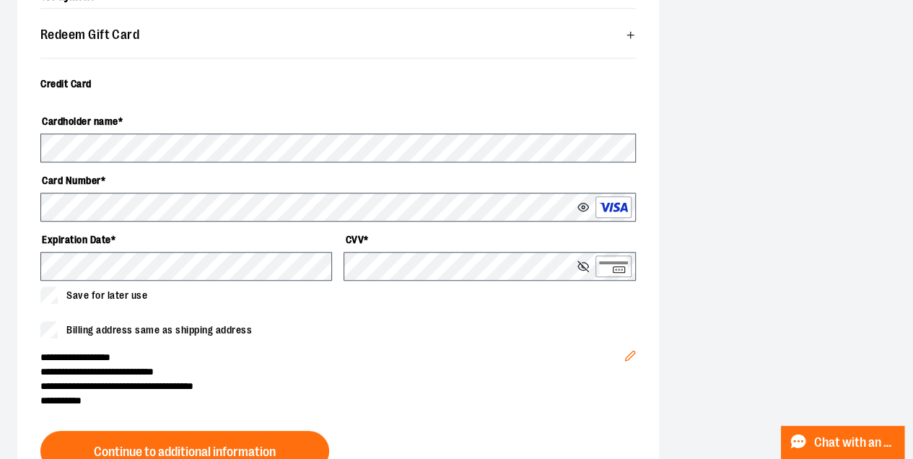
click at [385, 309] on div "Cardholder name * Card Number * Expiration Date * CVV * Save for later use" at bounding box center [337, 207] width 595 height 230
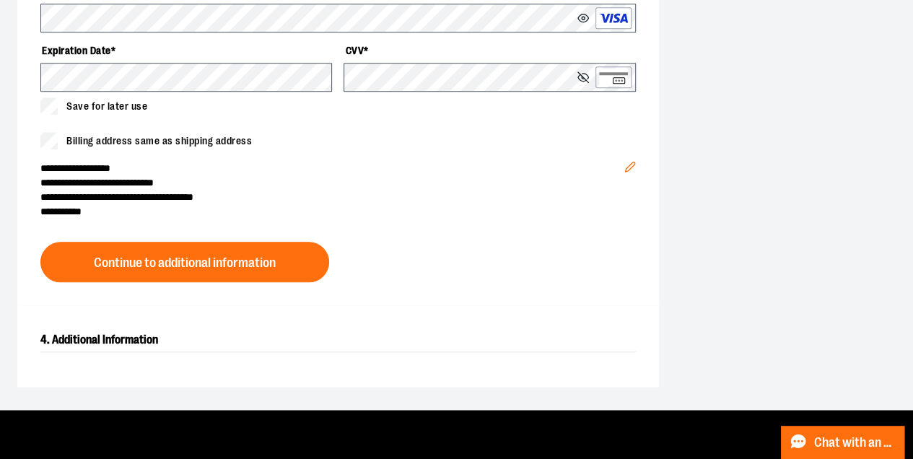
scroll to position [665, 0]
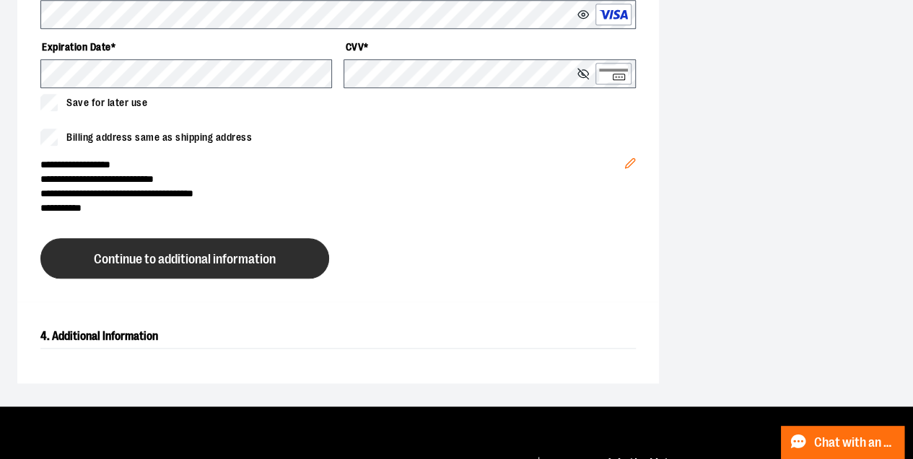
click at [220, 253] on span "Continue to additional information" at bounding box center [185, 260] width 182 height 14
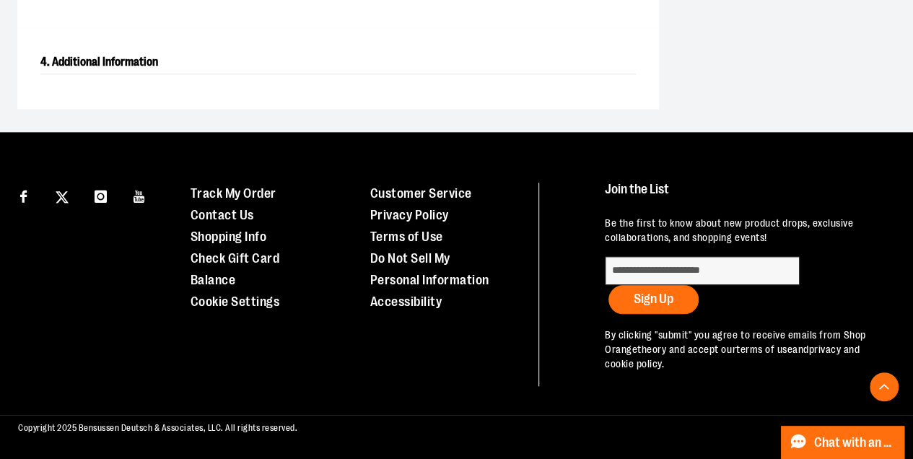
scroll to position [494, 0]
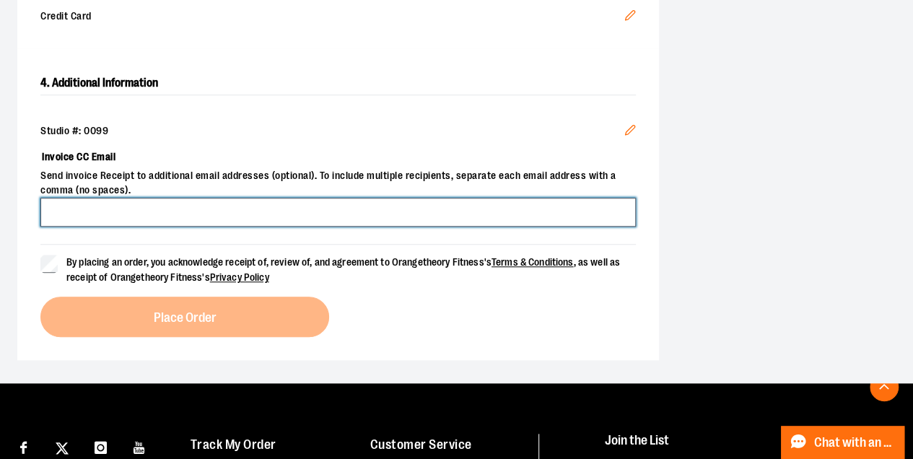
click at [150, 206] on input "Invoice CC Email" at bounding box center [337, 212] width 595 height 29
type input "**********"
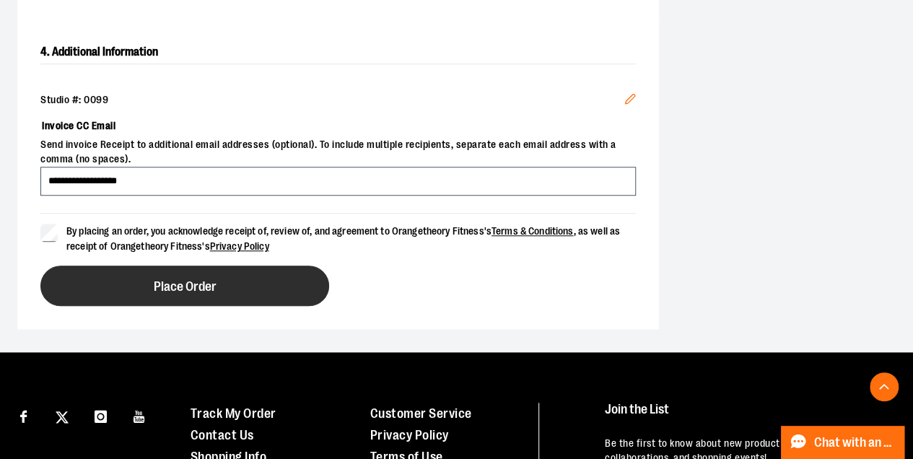
scroll to position [543, 0]
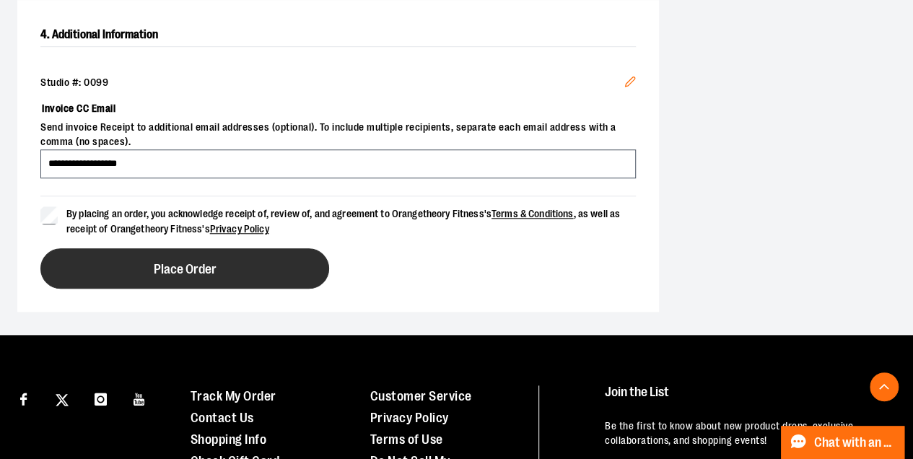
click at [209, 273] on button "Place Order" at bounding box center [184, 268] width 289 height 40
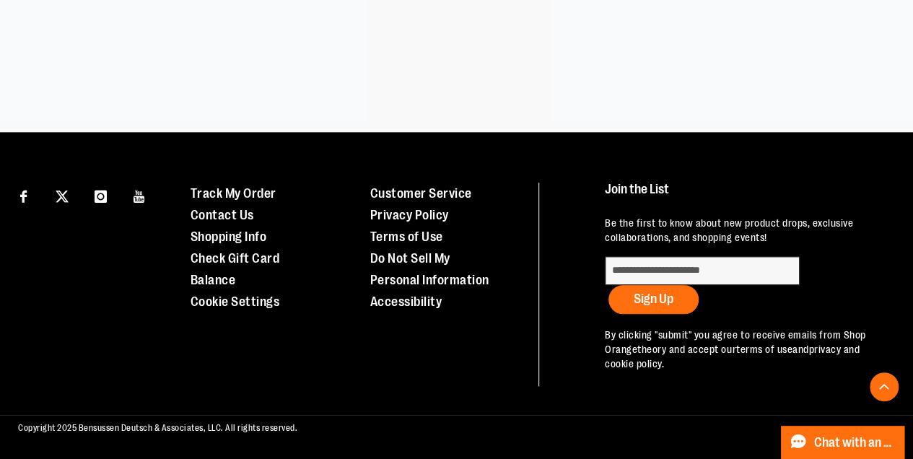
scroll to position [429, 0]
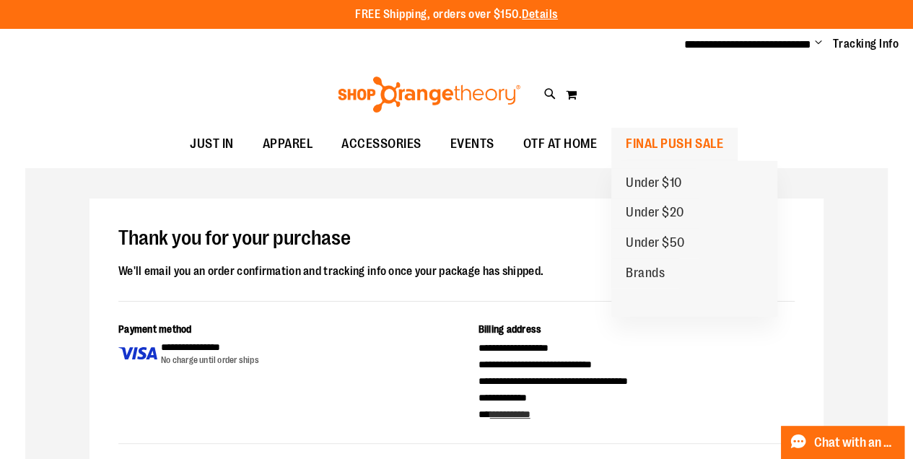
type input "**********"
click at [658, 139] on span "FINAL PUSH SALE" at bounding box center [674, 144] width 97 height 32
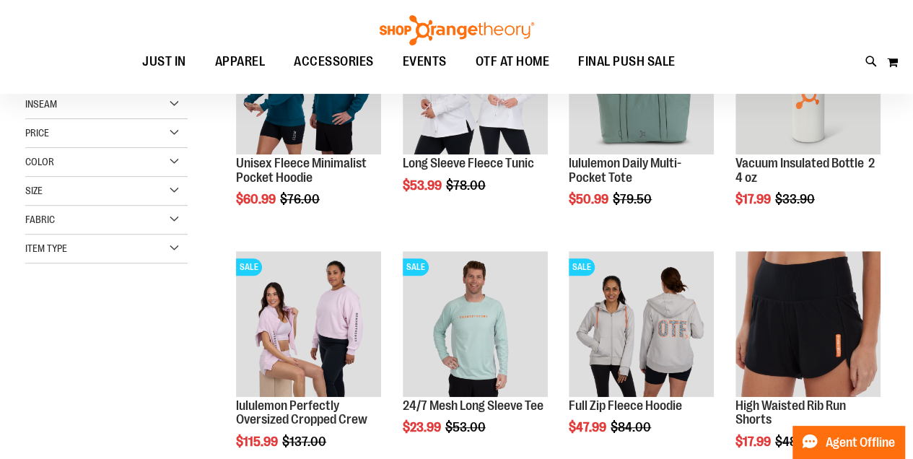
scroll to position [289, 0]
